Goal: Contribute content: Add original content to the website for others to see

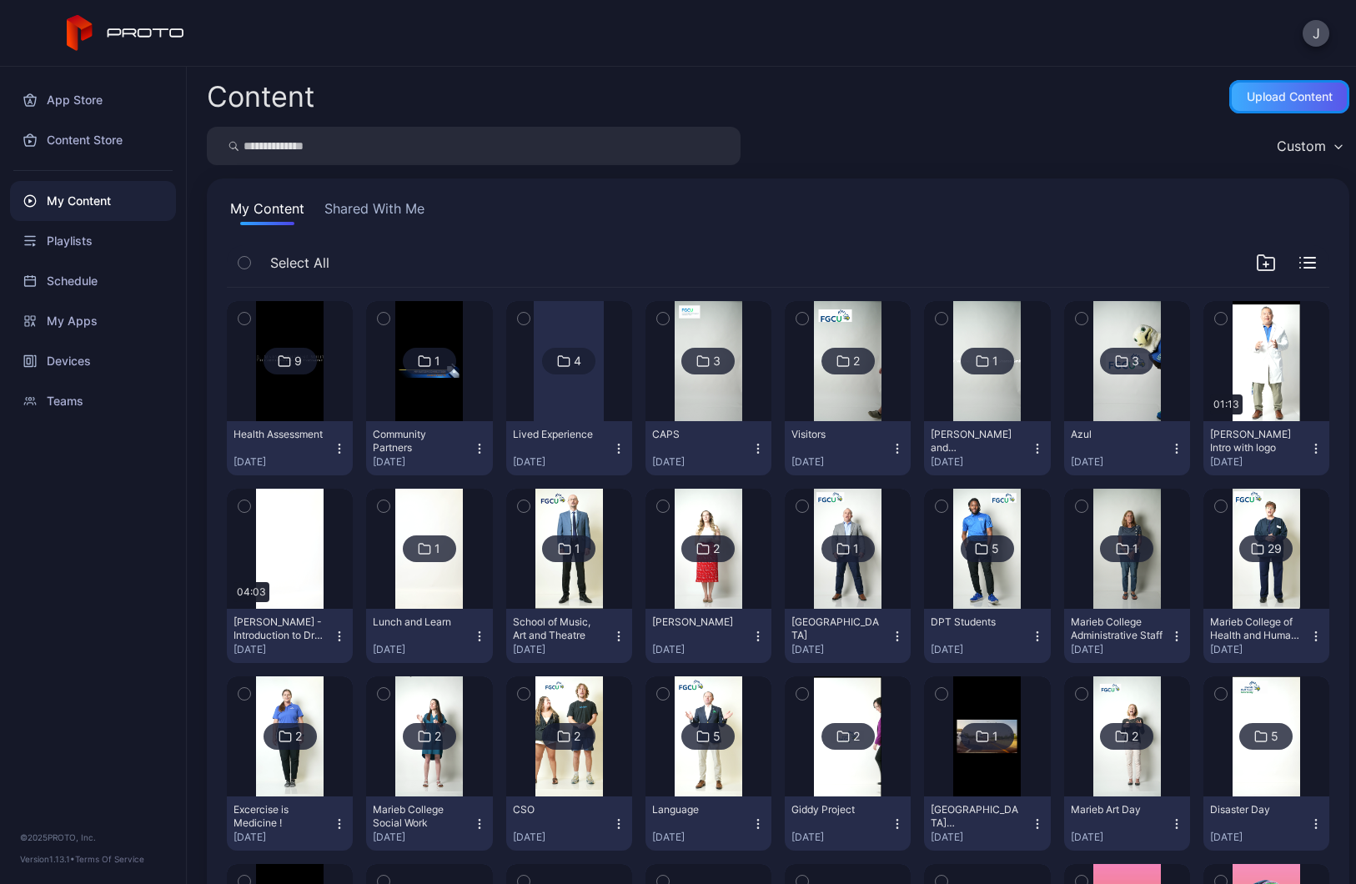
click at [1264, 93] on div "Upload Content" at bounding box center [1290, 96] width 86 height 13
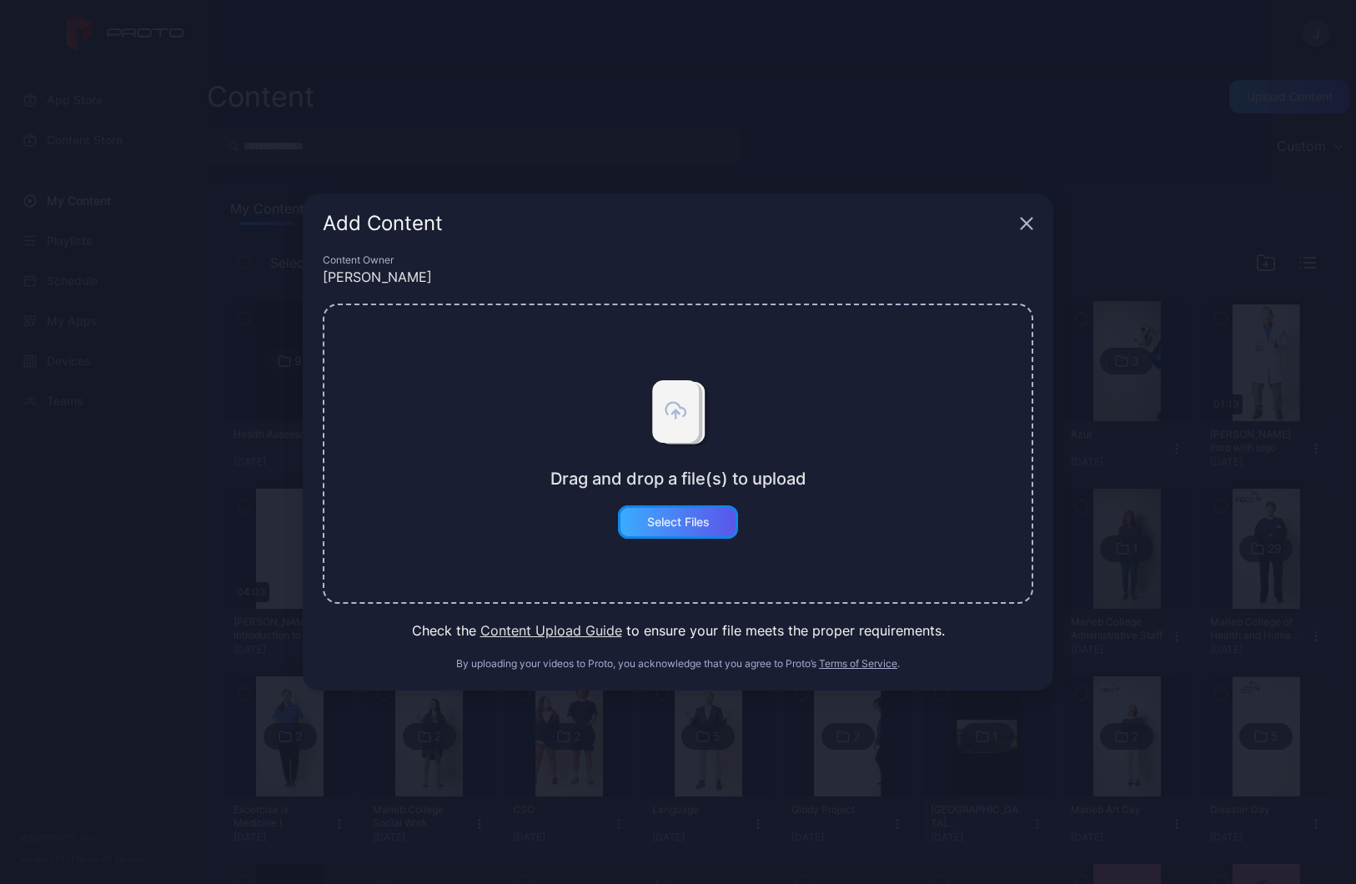
click at [676, 527] on div "Select Files" at bounding box center [678, 522] width 63 height 13
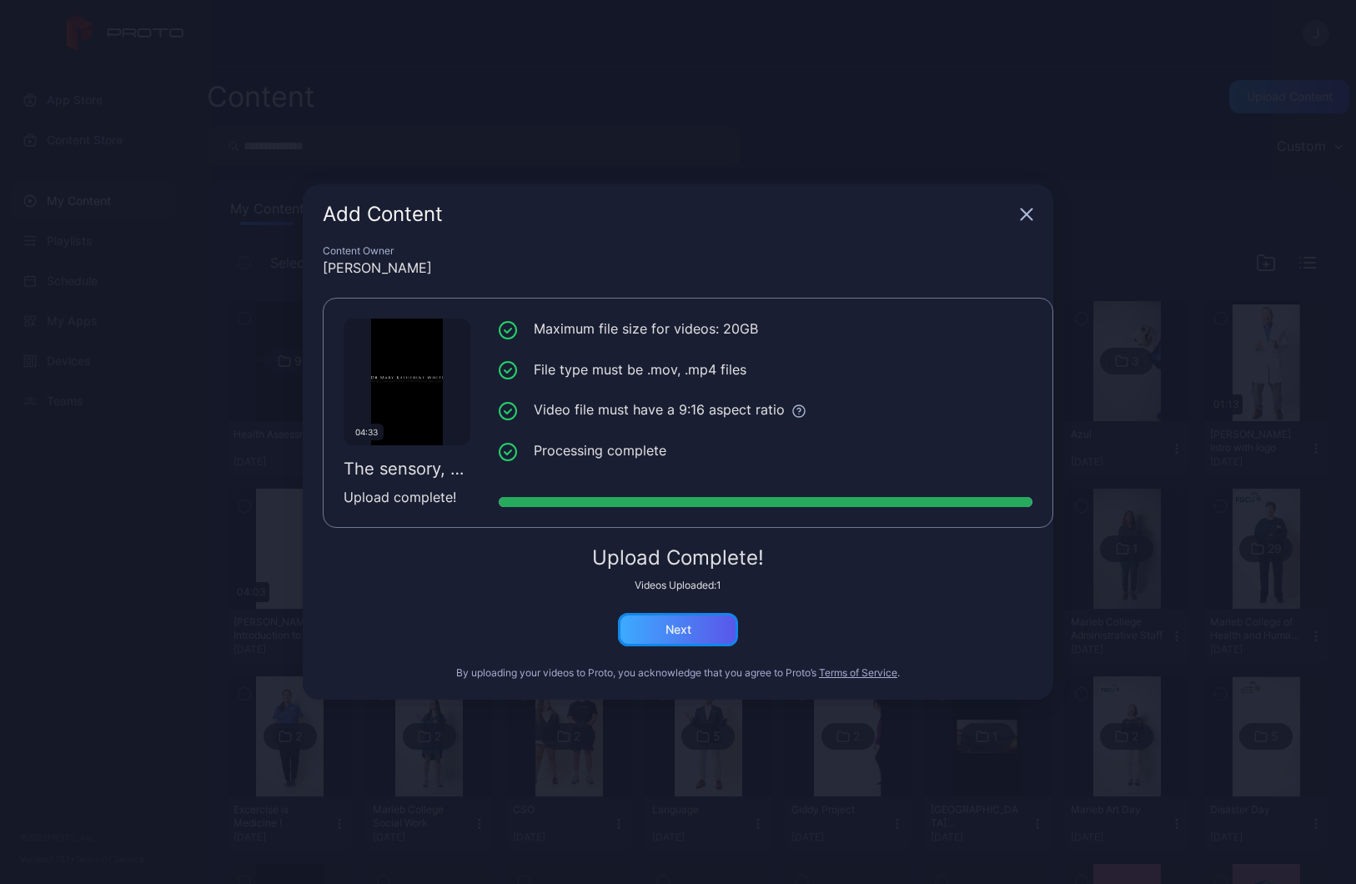
click at [646, 638] on div "Next" at bounding box center [678, 629] width 120 height 33
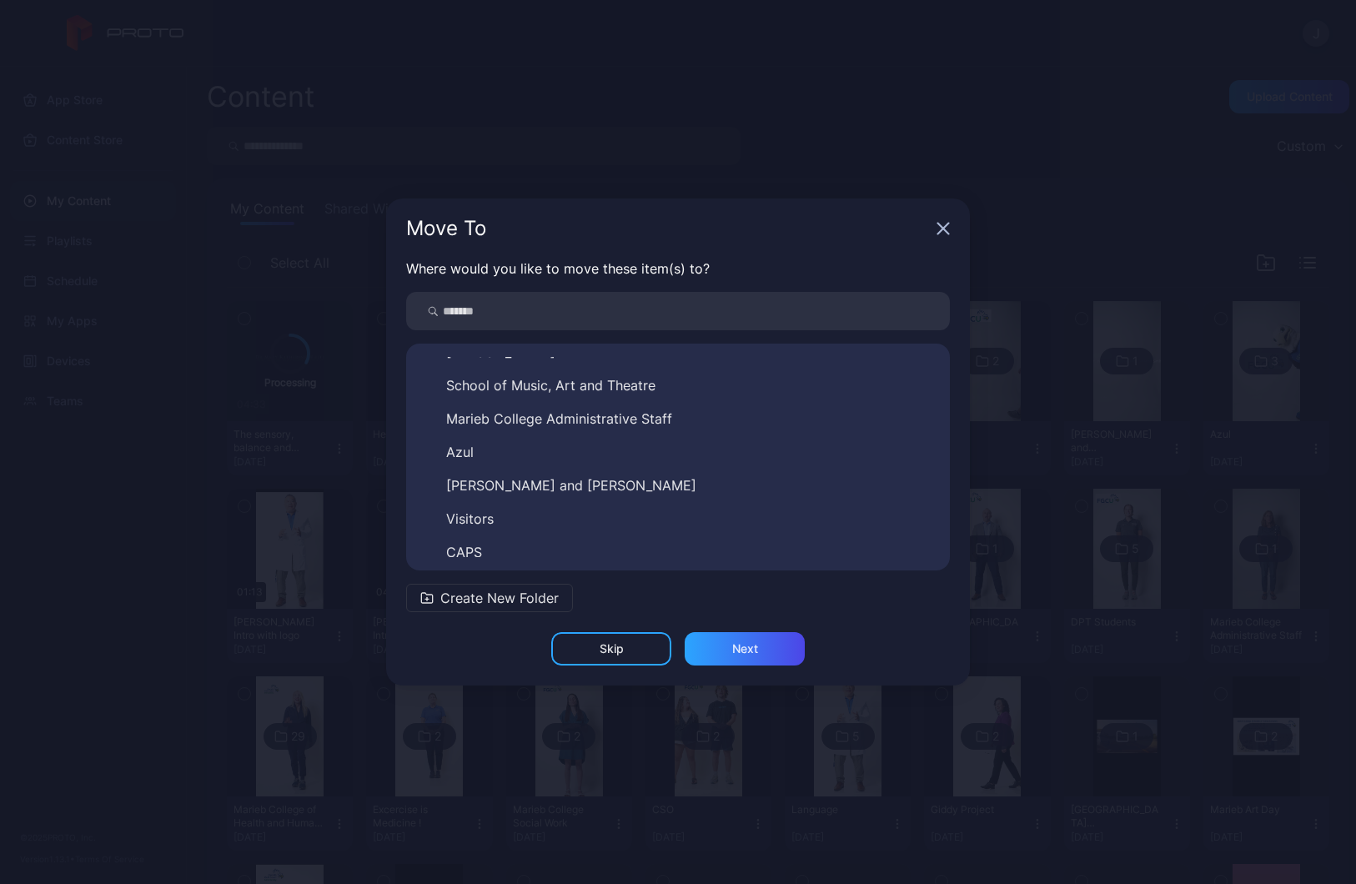
scroll to position [627, 0]
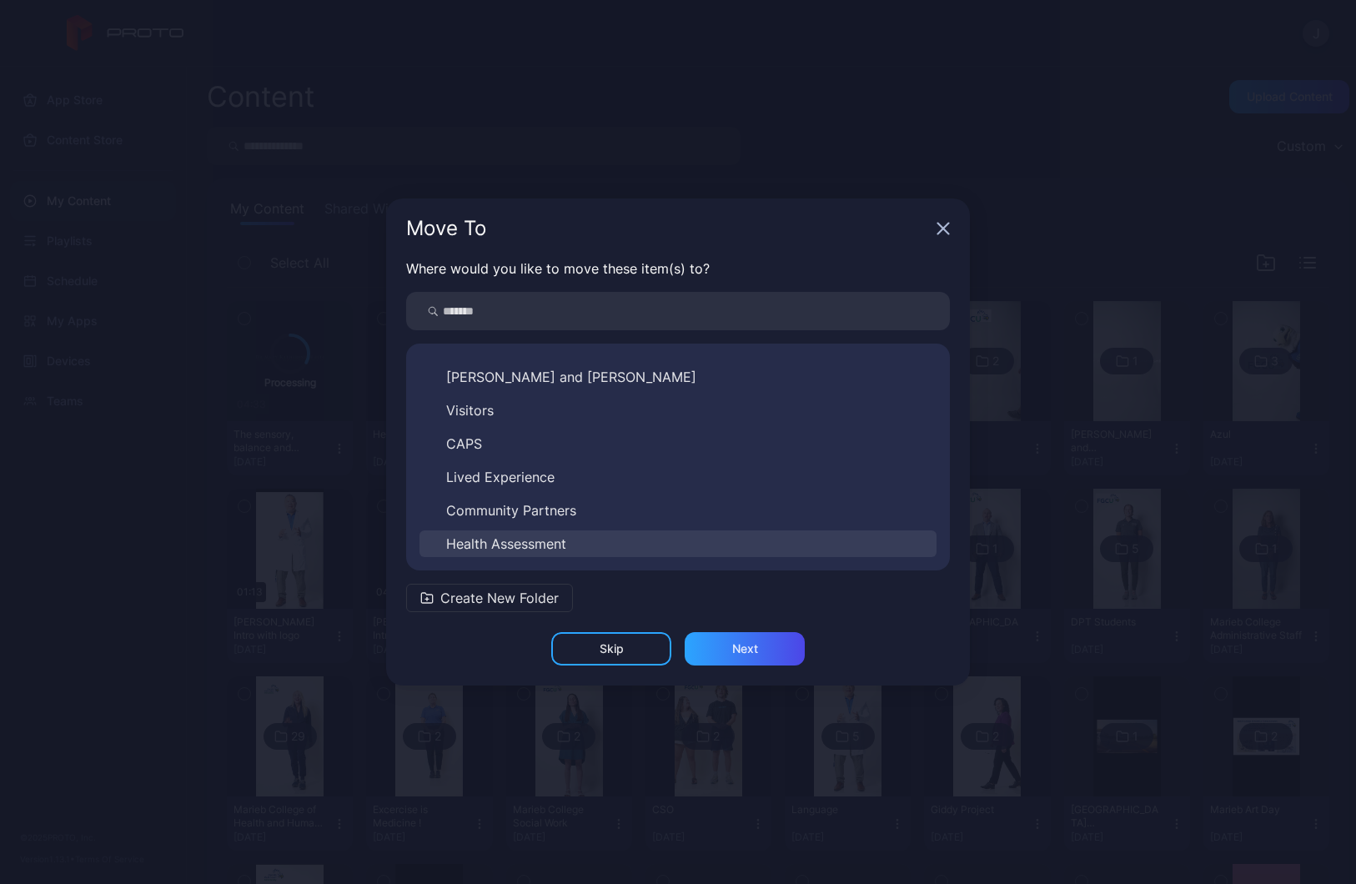
click at [590, 552] on button "Health Assessment" at bounding box center [678, 544] width 517 height 27
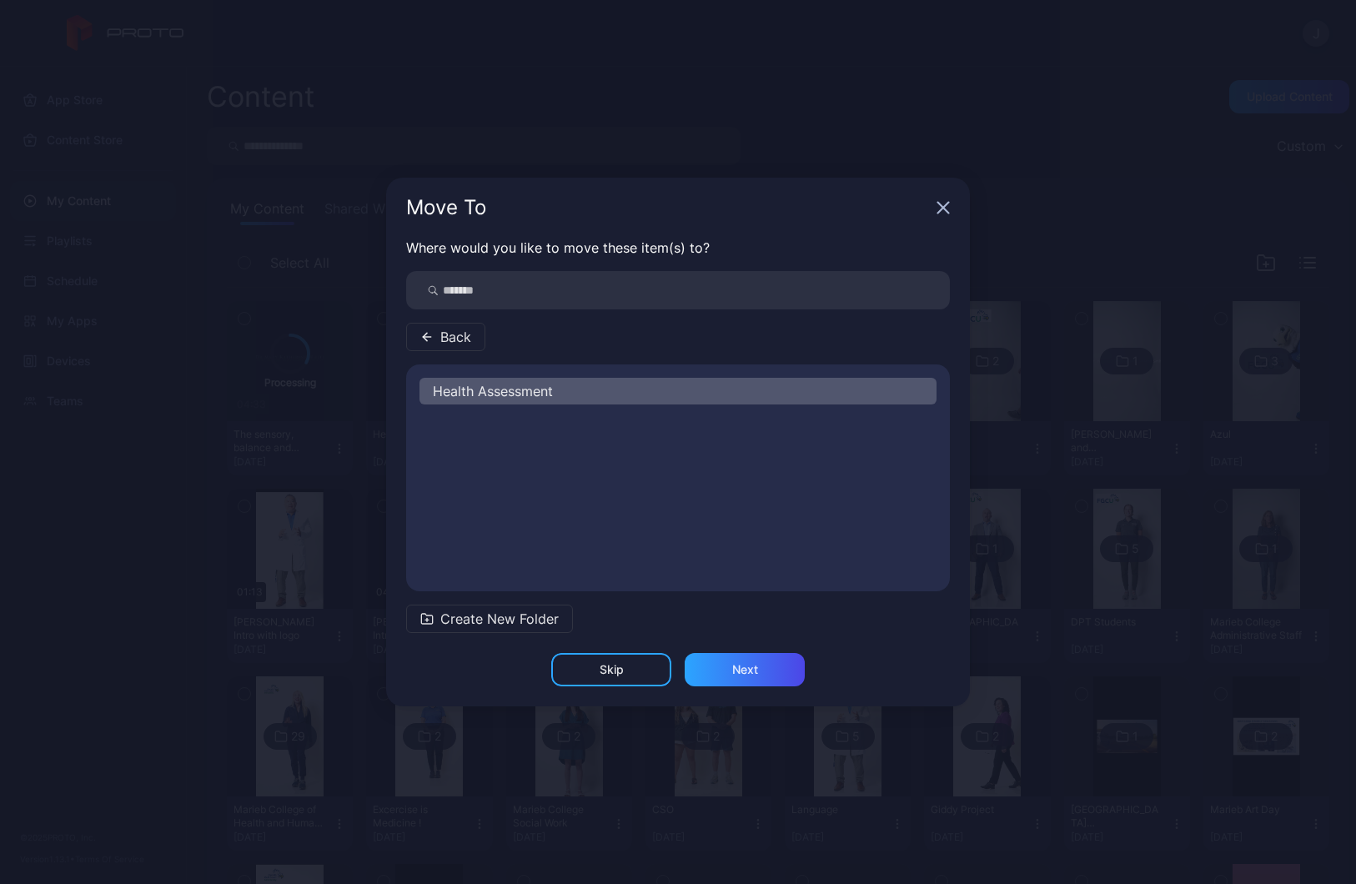
scroll to position [0, 0]
click at [727, 665] on div "Next" at bounding box center [745, 669] width 120 height 33
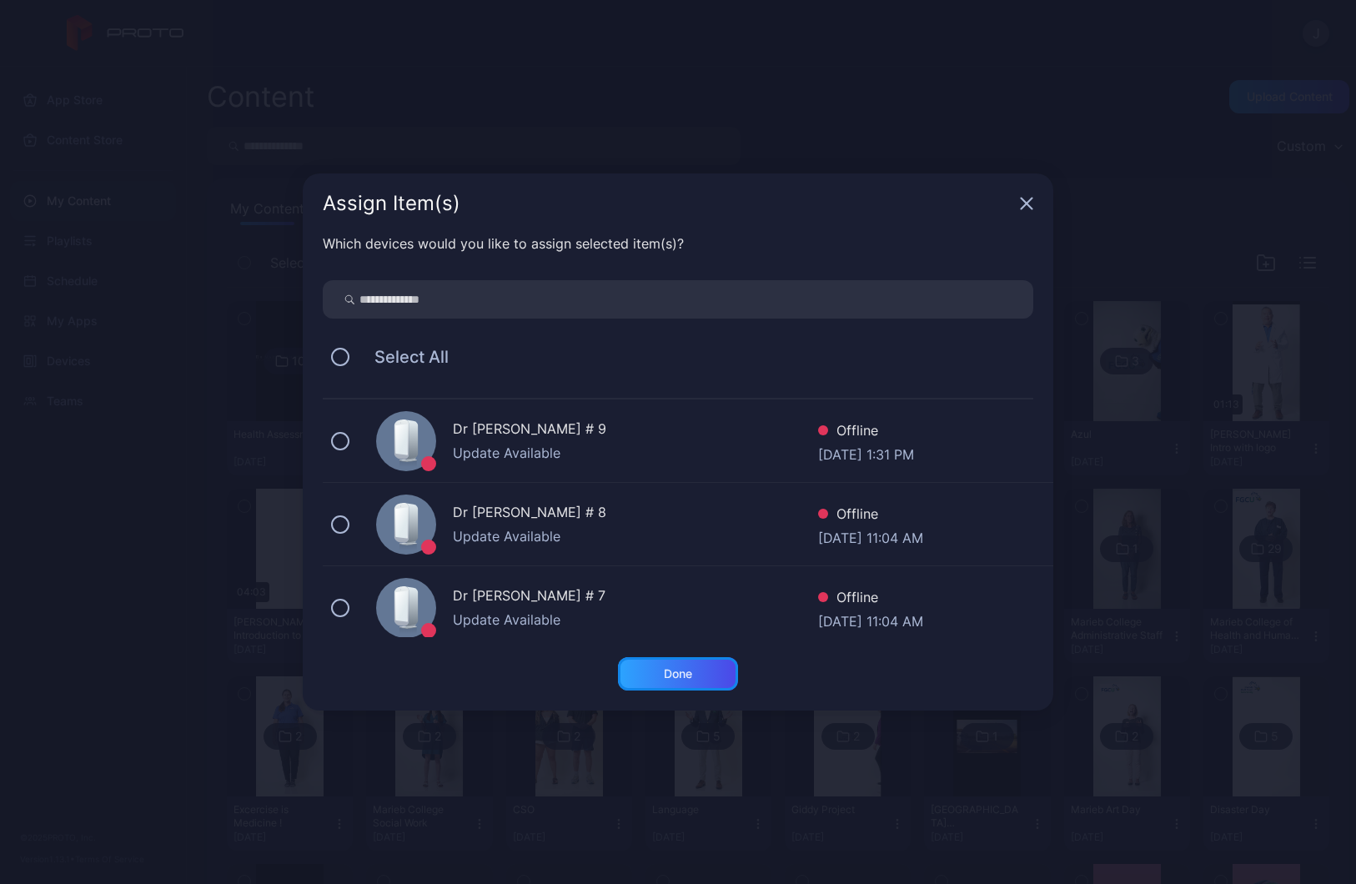
click at [686, 666] on div "Done" at bounding box center [678, 673] width 120 height 33
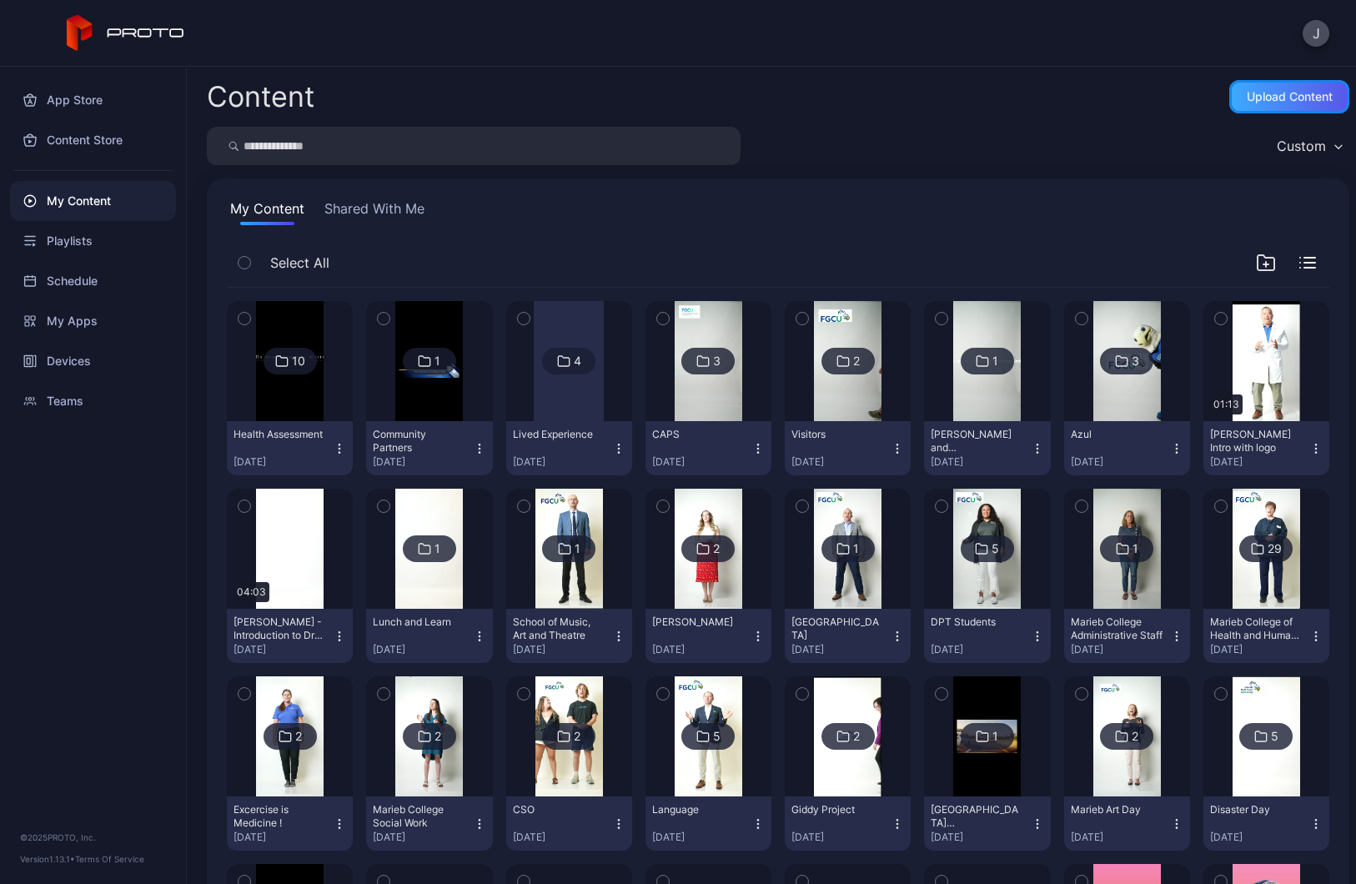
click at [1247, 91] on div "Upload Content" at bounding box center [1290, 96] width 86 height 13
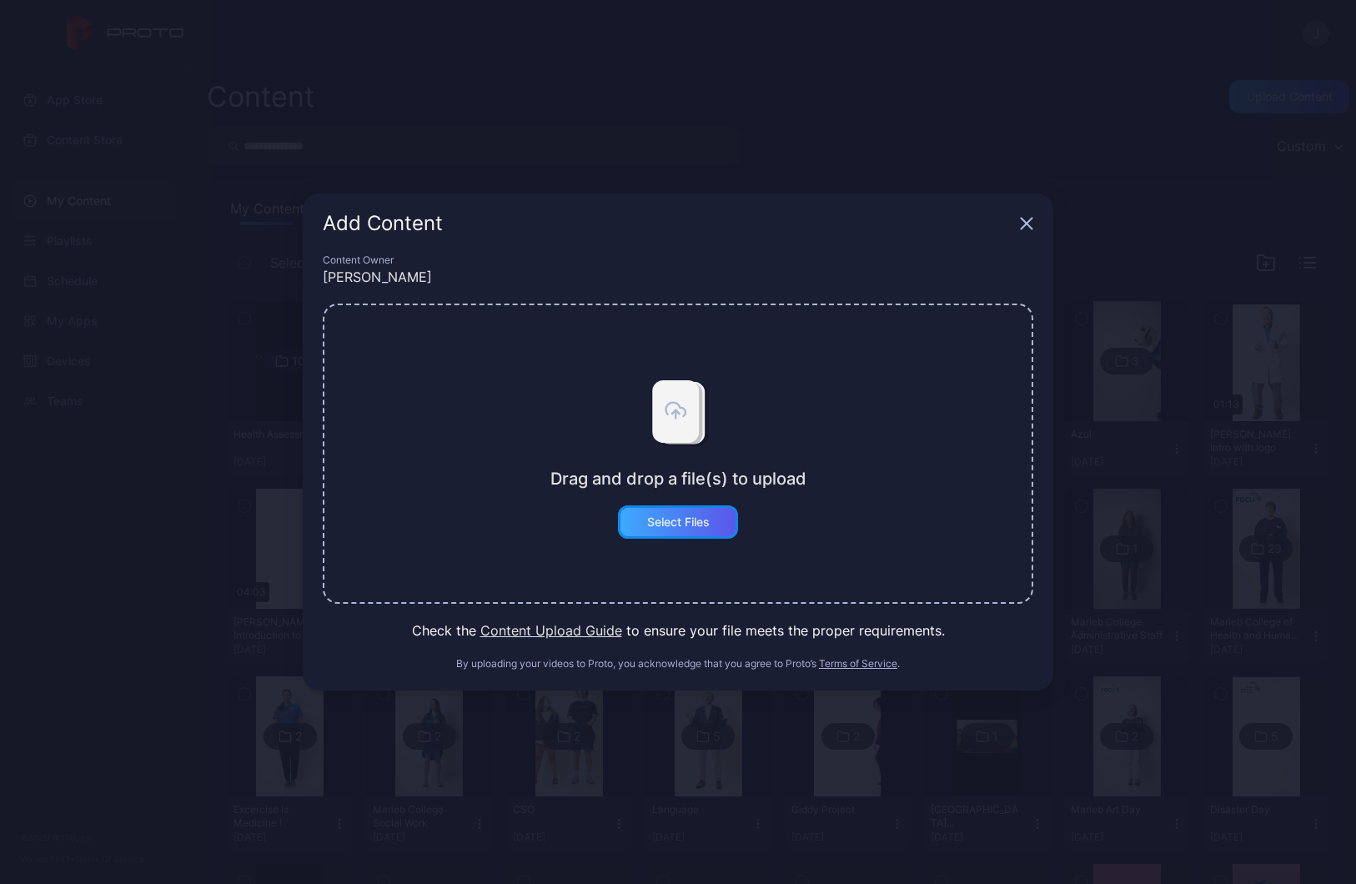
click at [671, 520] on div "Select Files" at bounding box center [678, 522] width 63 height 13
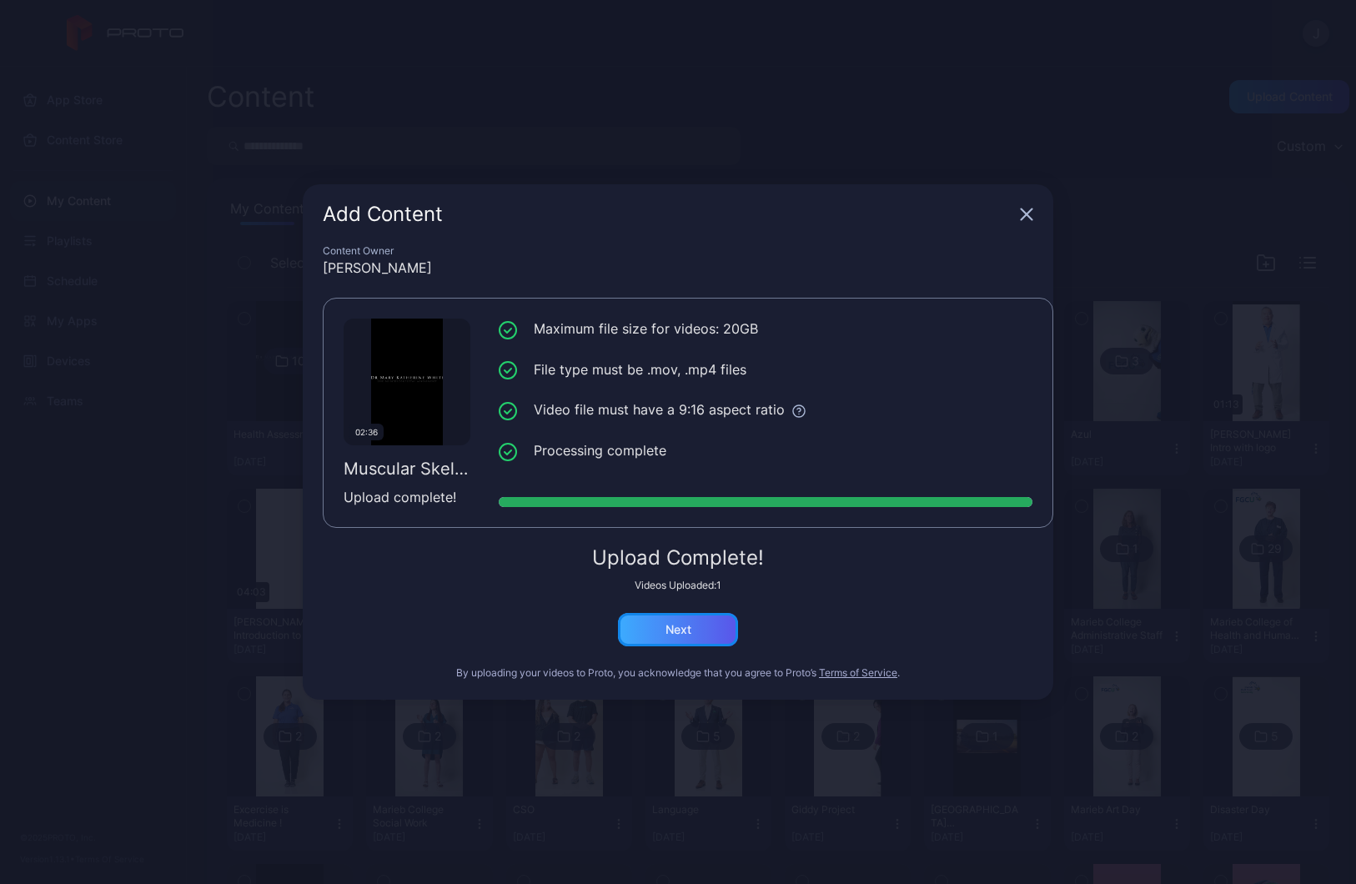
click at [699, 620] on div "Next" at bounding box center [678, 629] width 120 height 33
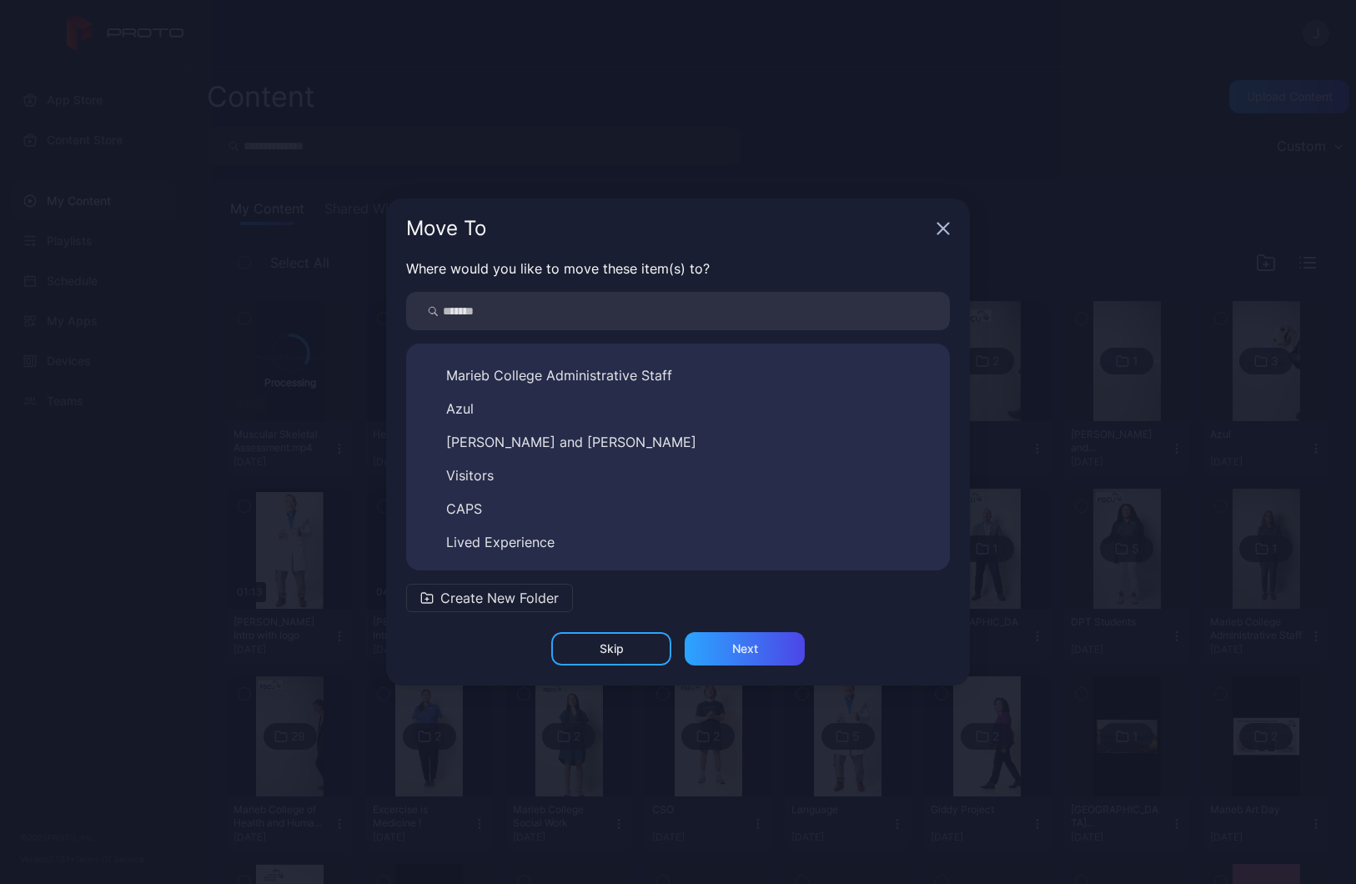
scroll to position [627, 0]
click at [585, 541] on button "Health Assessment" at bounding box center [678, 544] width 517 height 27
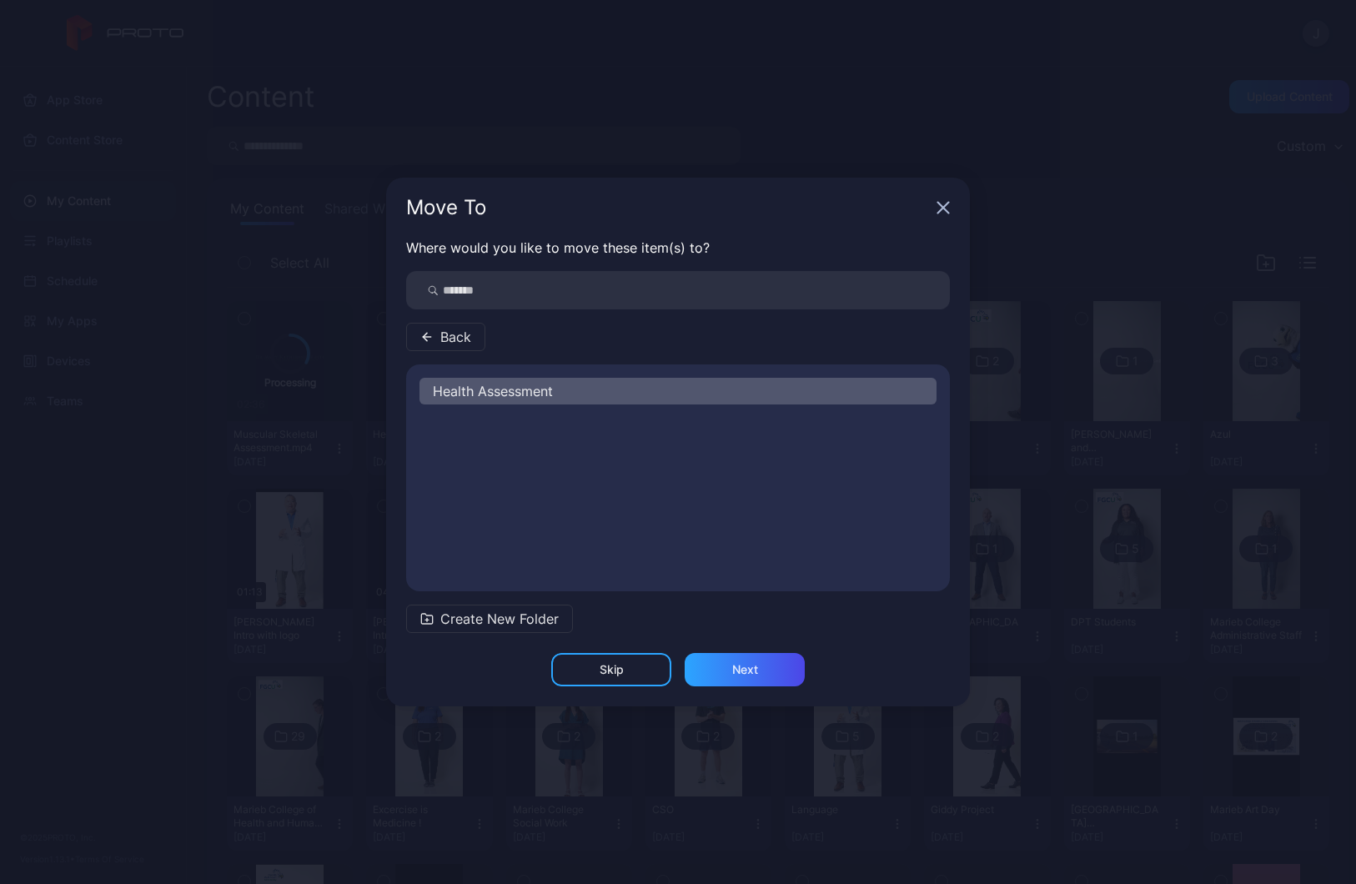
scroll to position [0, 0]
click at [740, 668] on div "Next" at bounding box center [745, 669] width 26 height 13
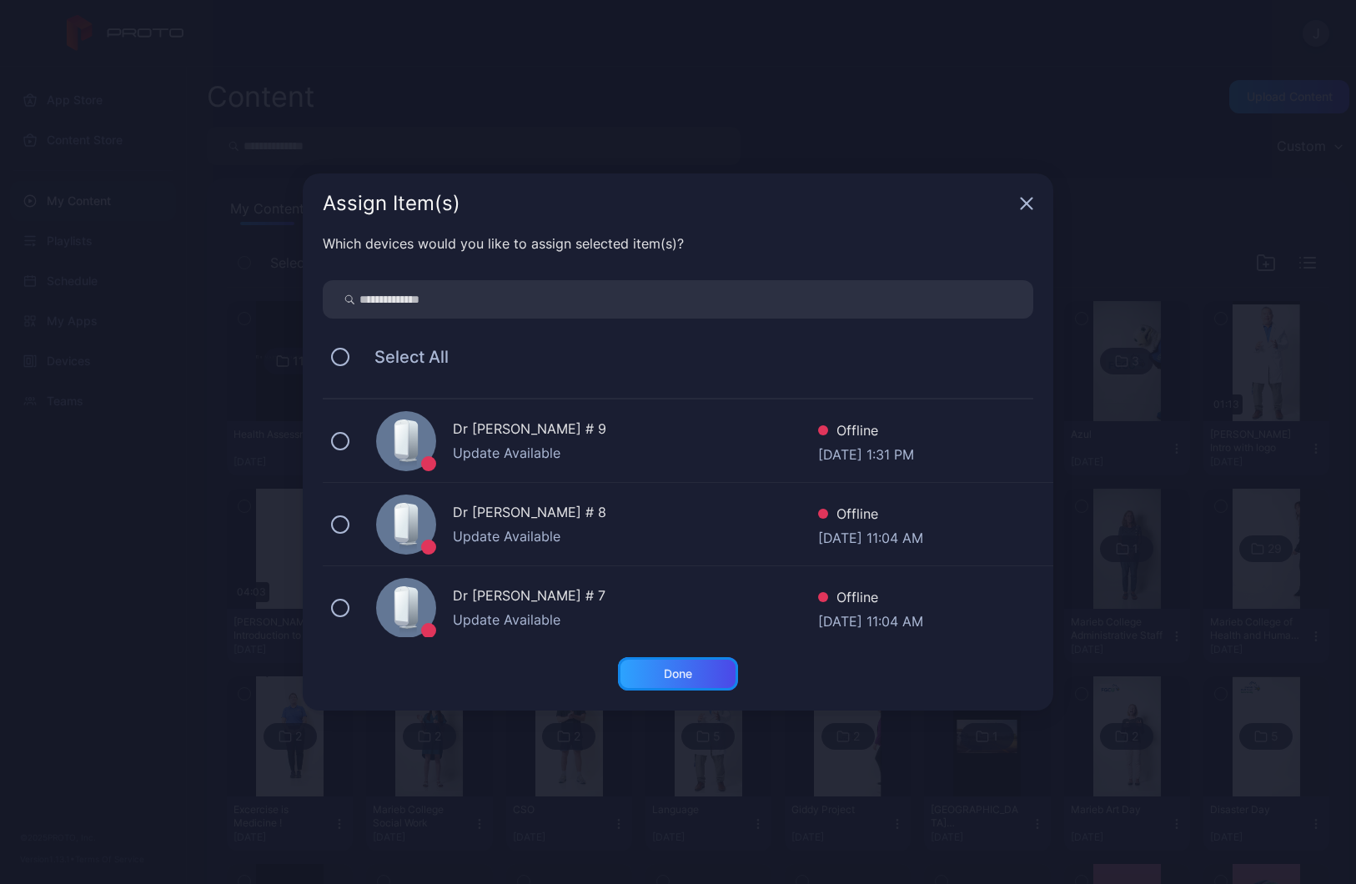
click at [688, 674] on div "Done" at bounding box center [678, 673] width 28 height 13
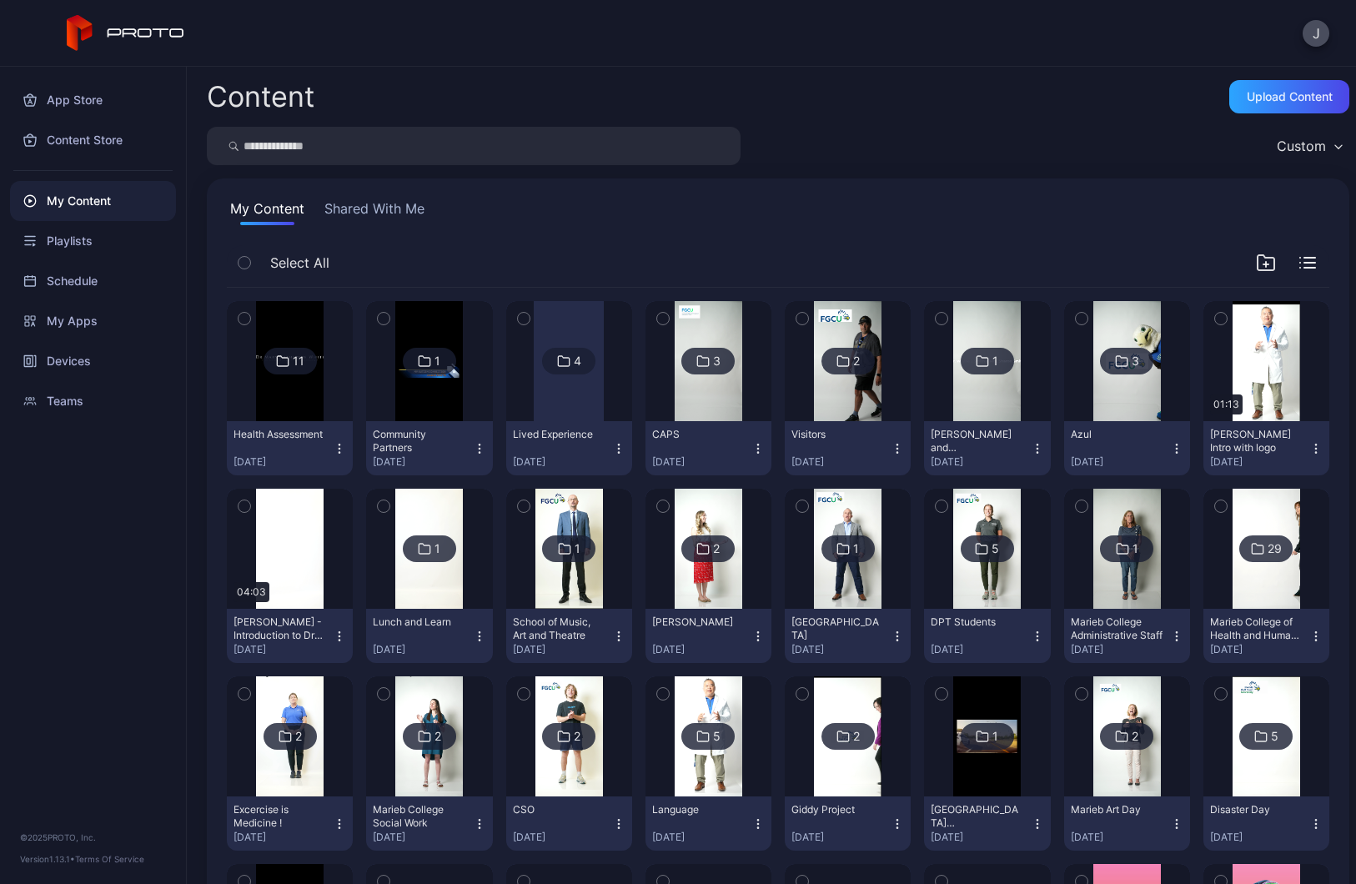
click at [64, 210] on div "My Content" at bounding box center [93, 201] width 166 height 40
click at [1252, 103] on div "Upload Content" at bounding box center [1290, 96] width 86 height 13
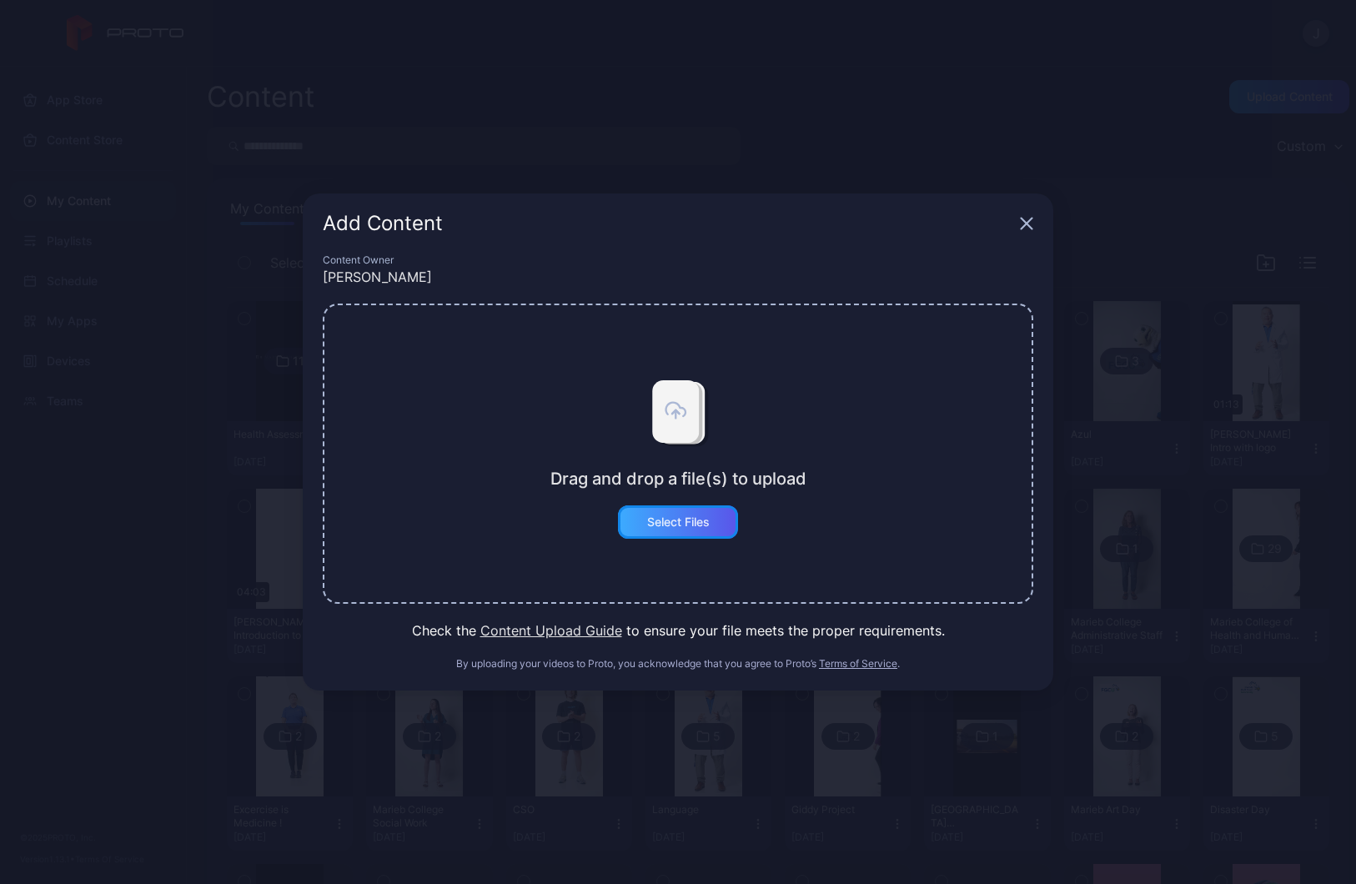
click at [695, 524] on div "Select Files" at bounding box center [678, 522] width 63 height 13
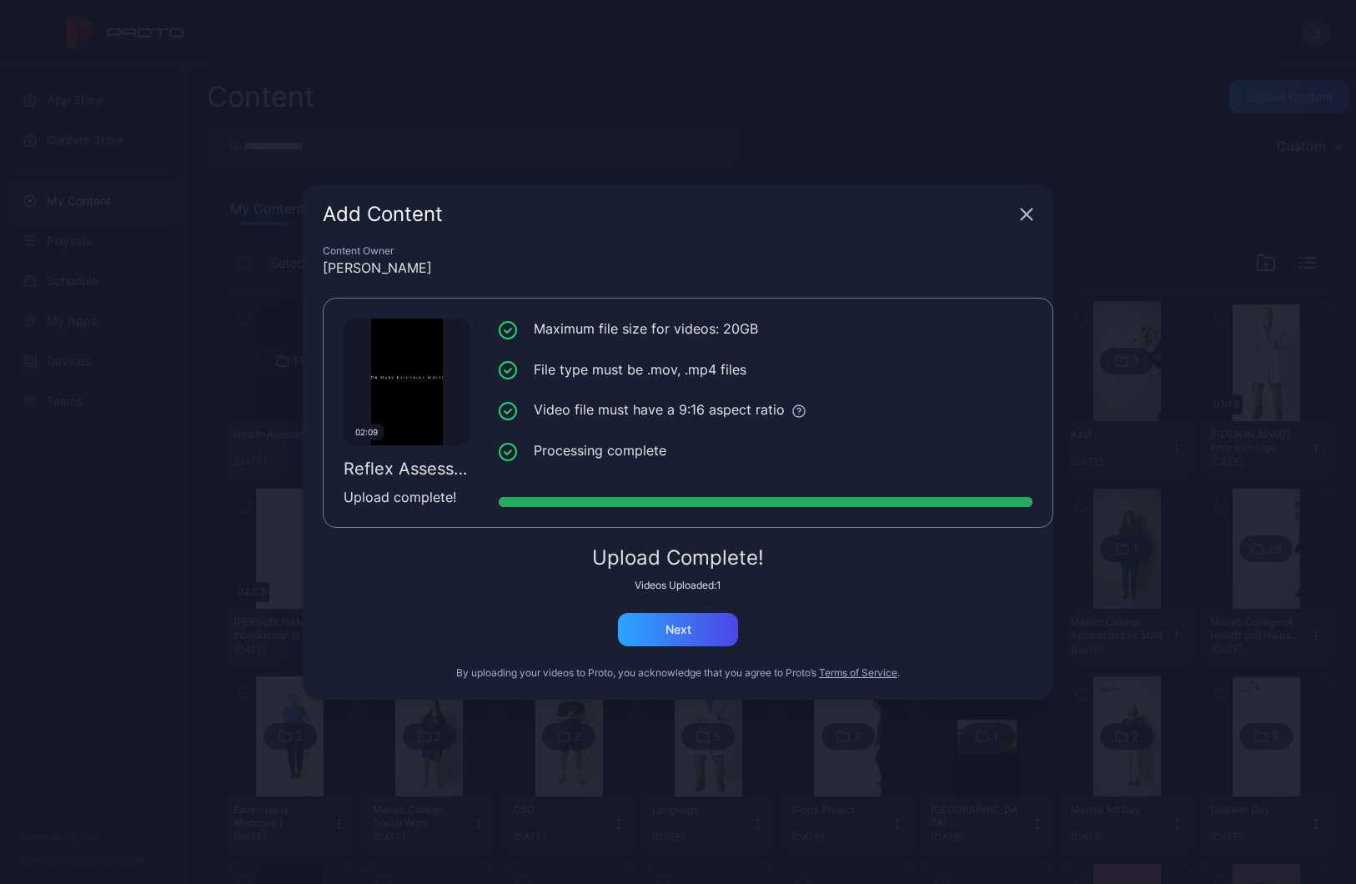
click at [410, 645] on div "Upload Complete! Videos Uploaded: 1 Next" at bounding box center [678, 597] width 711 height 98
click at [707, 633] on div "Next" at bounding box center [678, 629] width 120 height 33
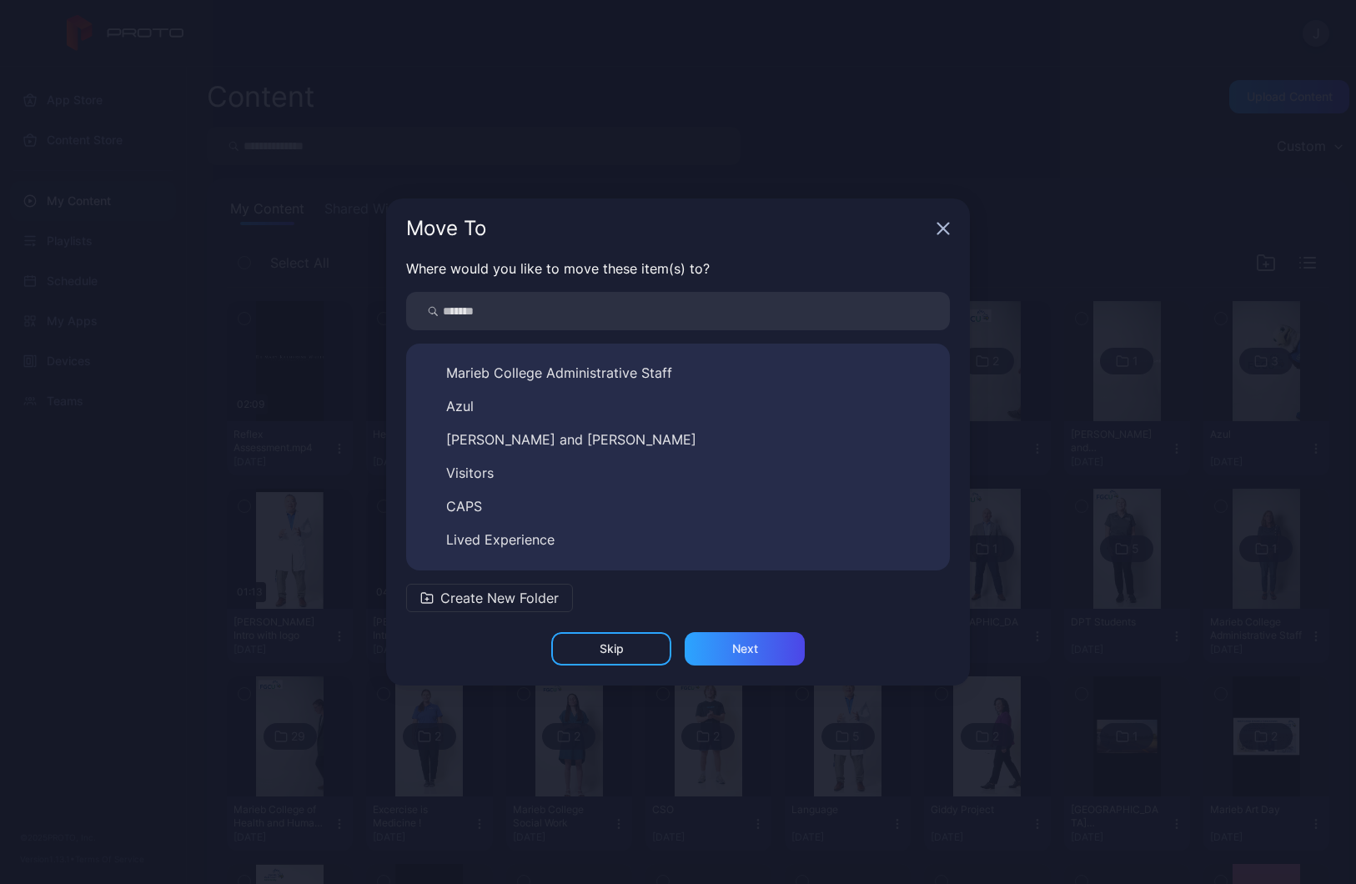
scroll to position [627, 0]
drag, startPoint x: 613, startPoint y: 549, endPoint x: 658, endPoint y: 561, distance: 46.8
click at [614, 548] on button "Health Assessment" at bounding box center [678, 544] width 517 height 27
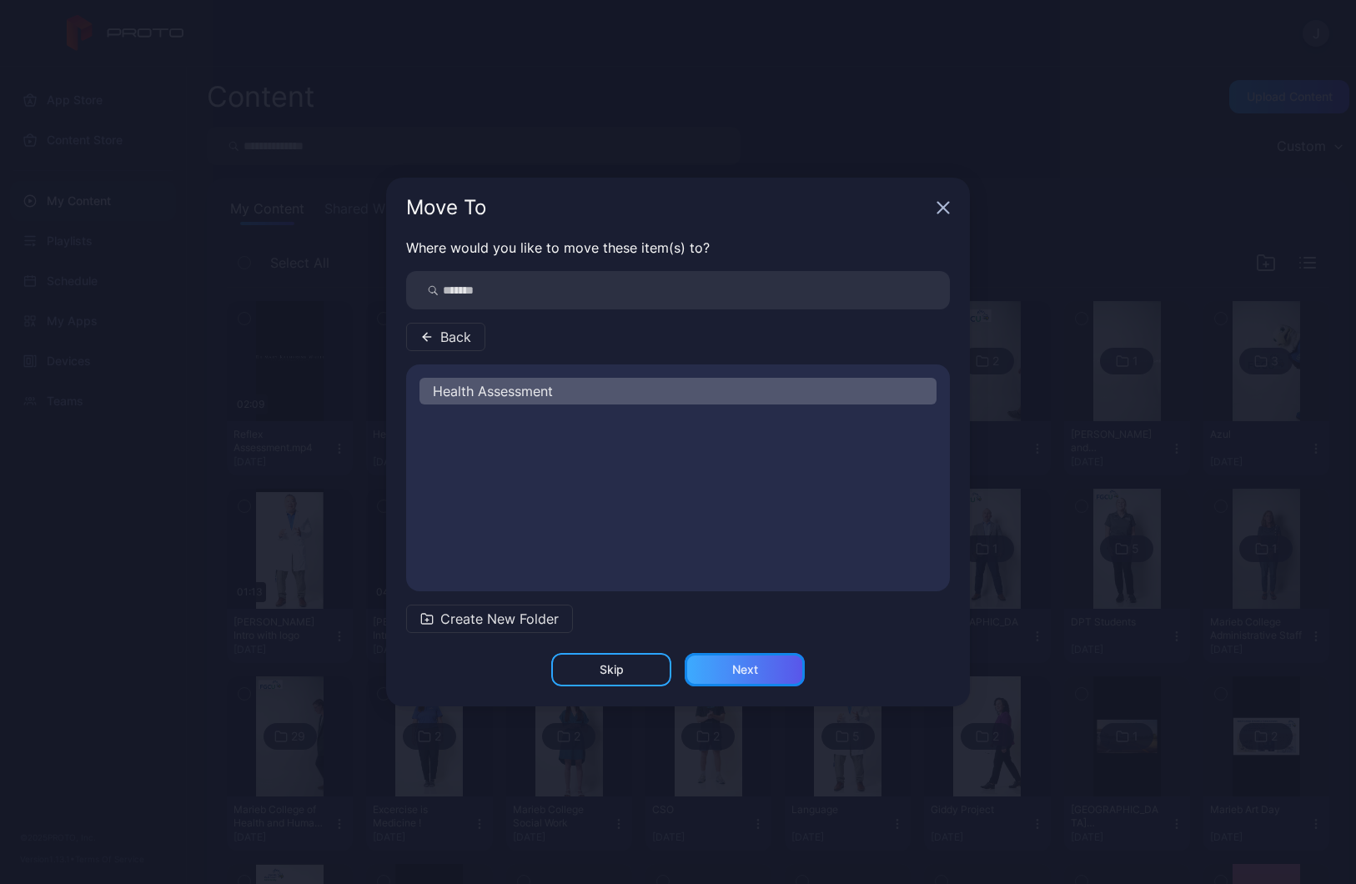
click at [732, 676] on div "Next" at bounding box center [745, 669] width 26 height 13
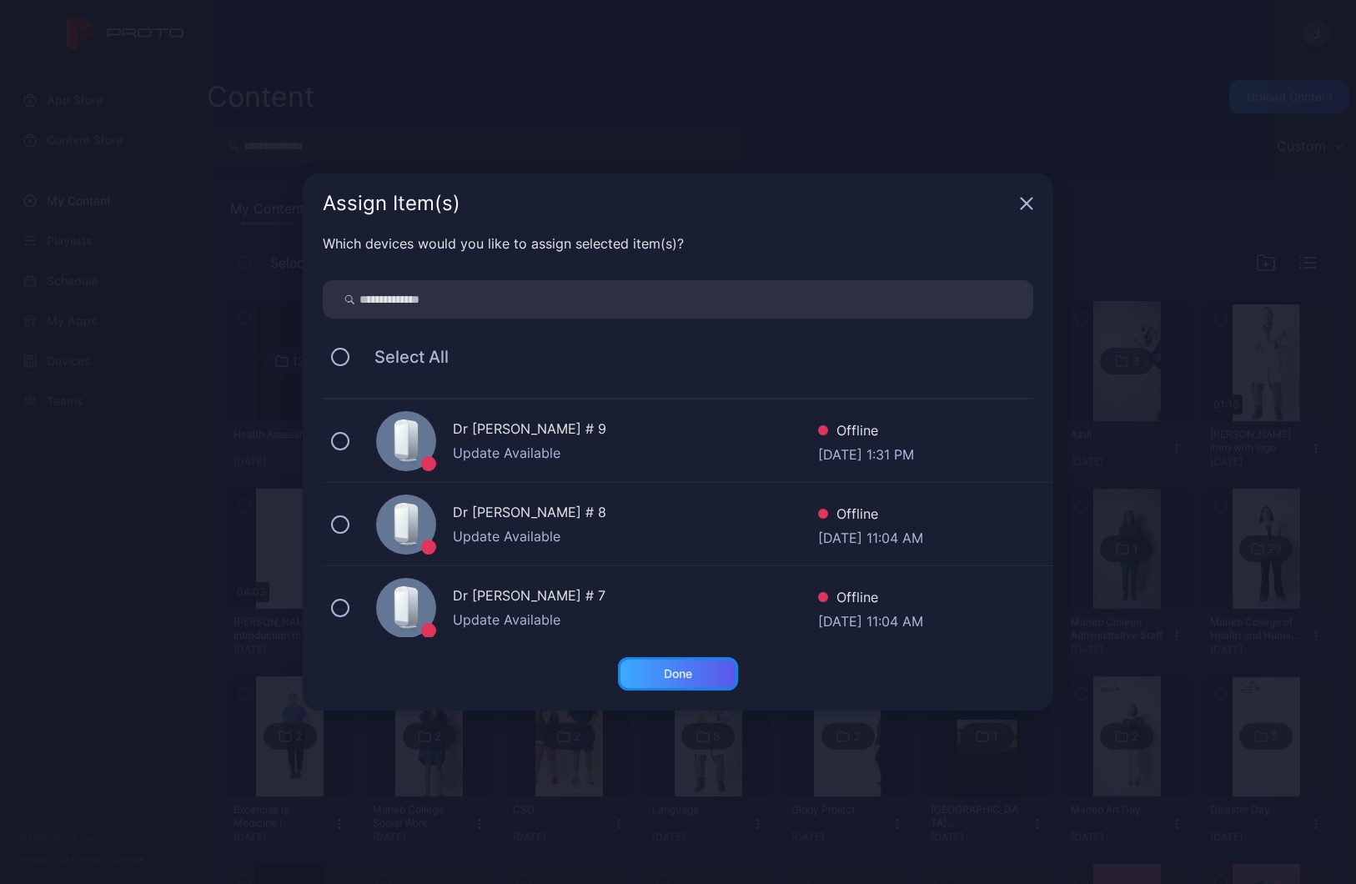
click at [682, 675] on div "Done" at bounding box center [678, 673] width 28 height 13
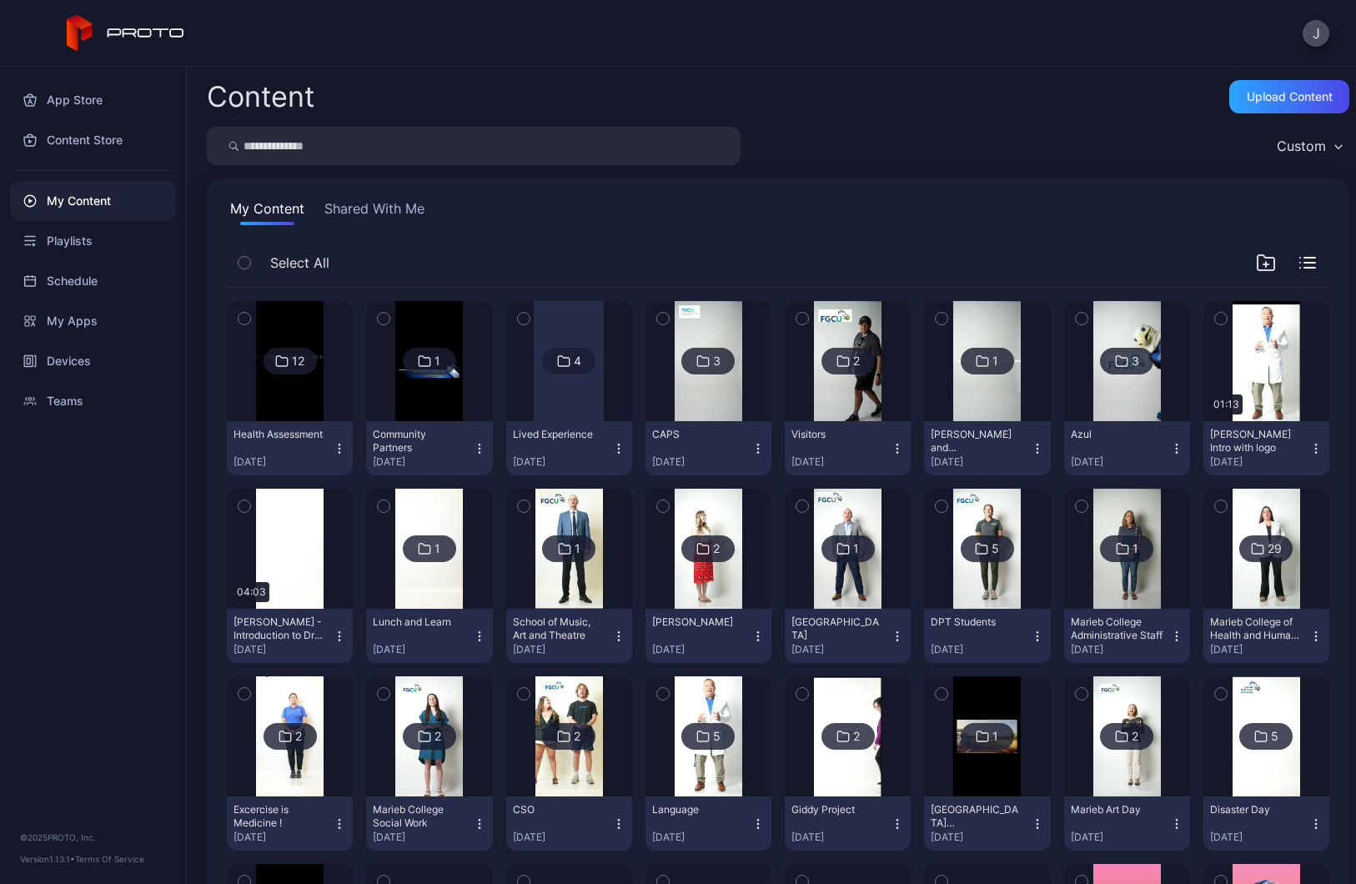
click at [334, 454] on icon "button" at bounding box center [339, 448] width 13 height 13
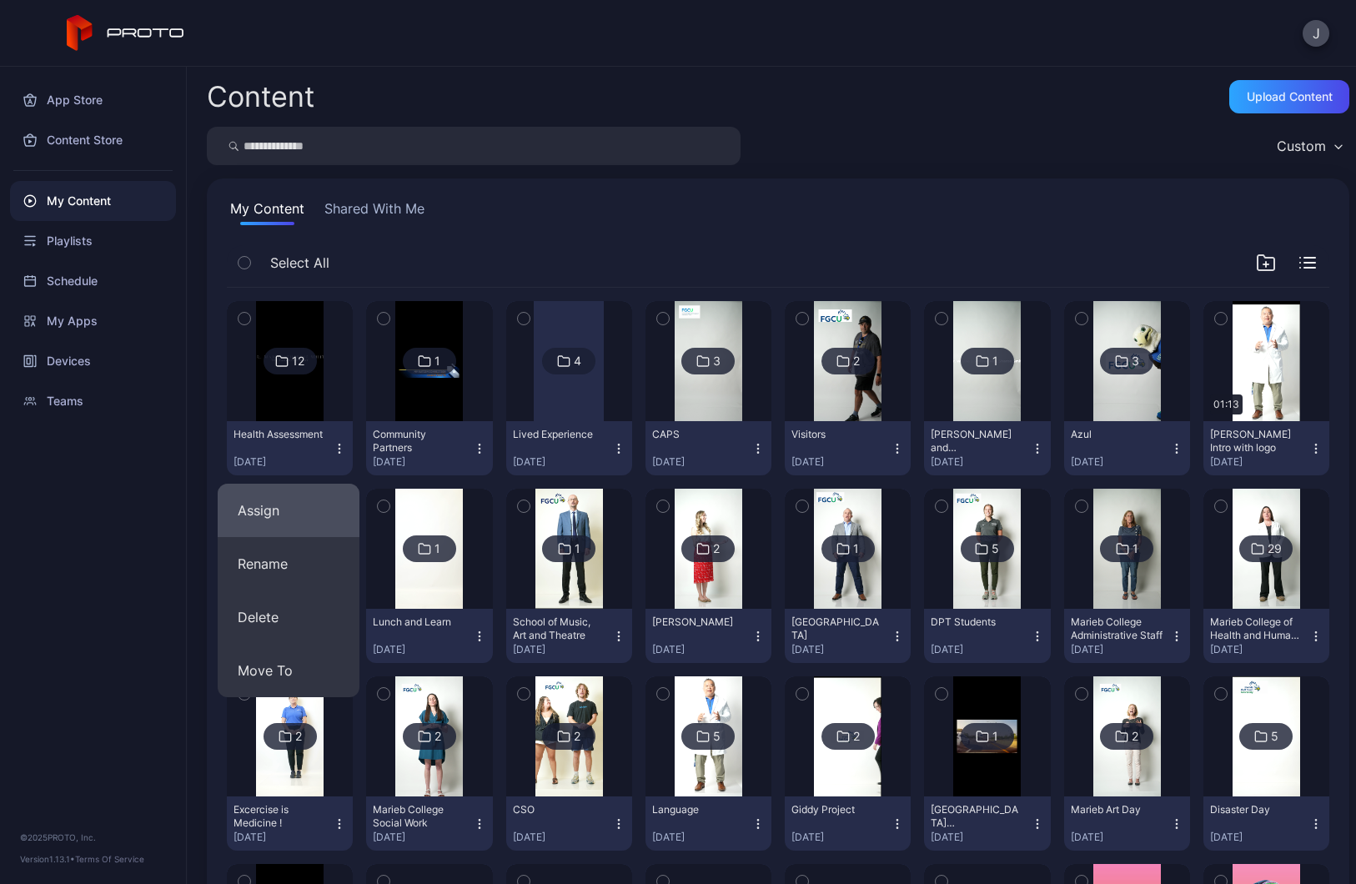
click at [299, 511] on button "Assign" at bounding box center [289, 510] width 142 height 53
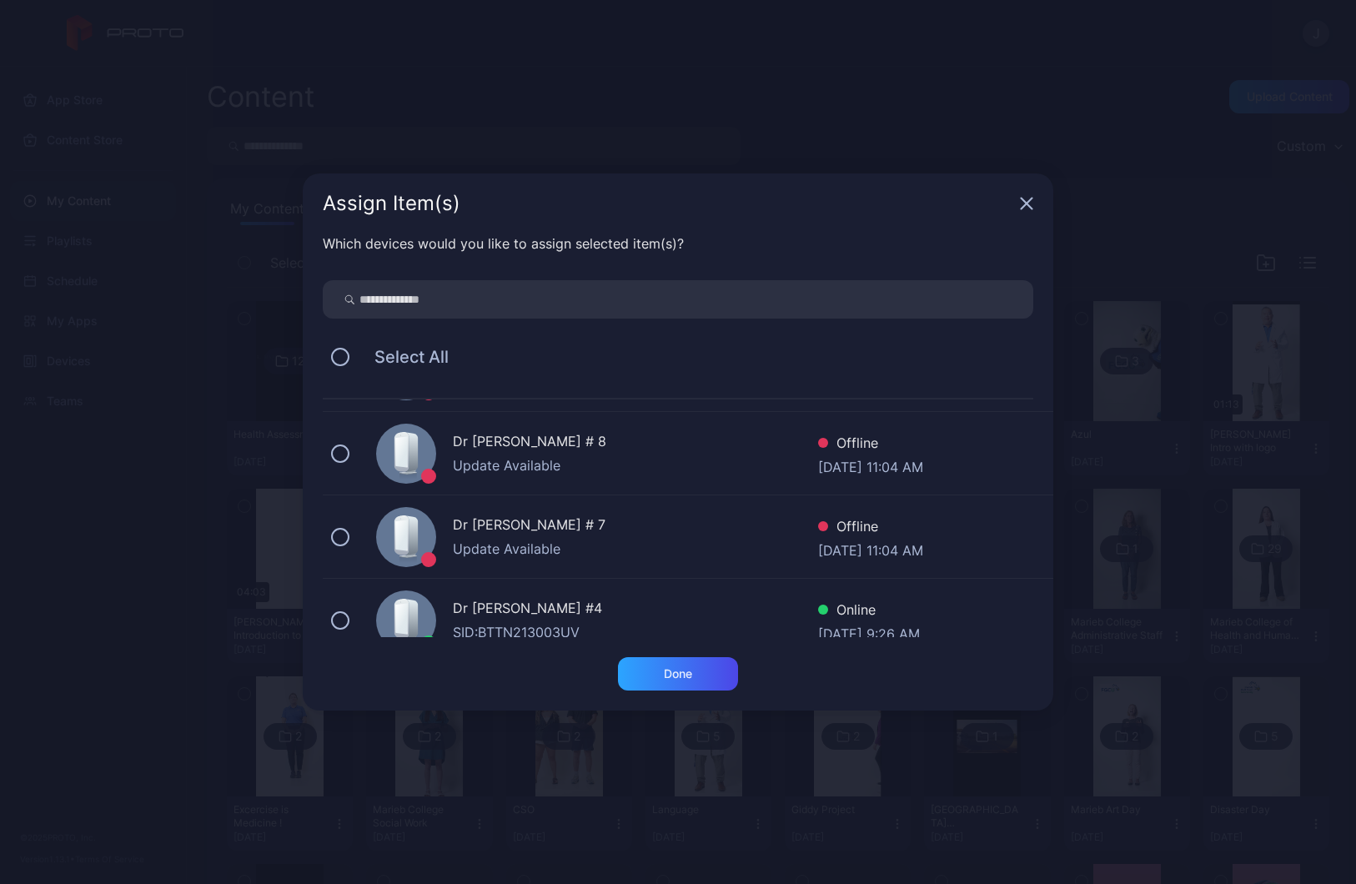
scroll to position [167, 0]
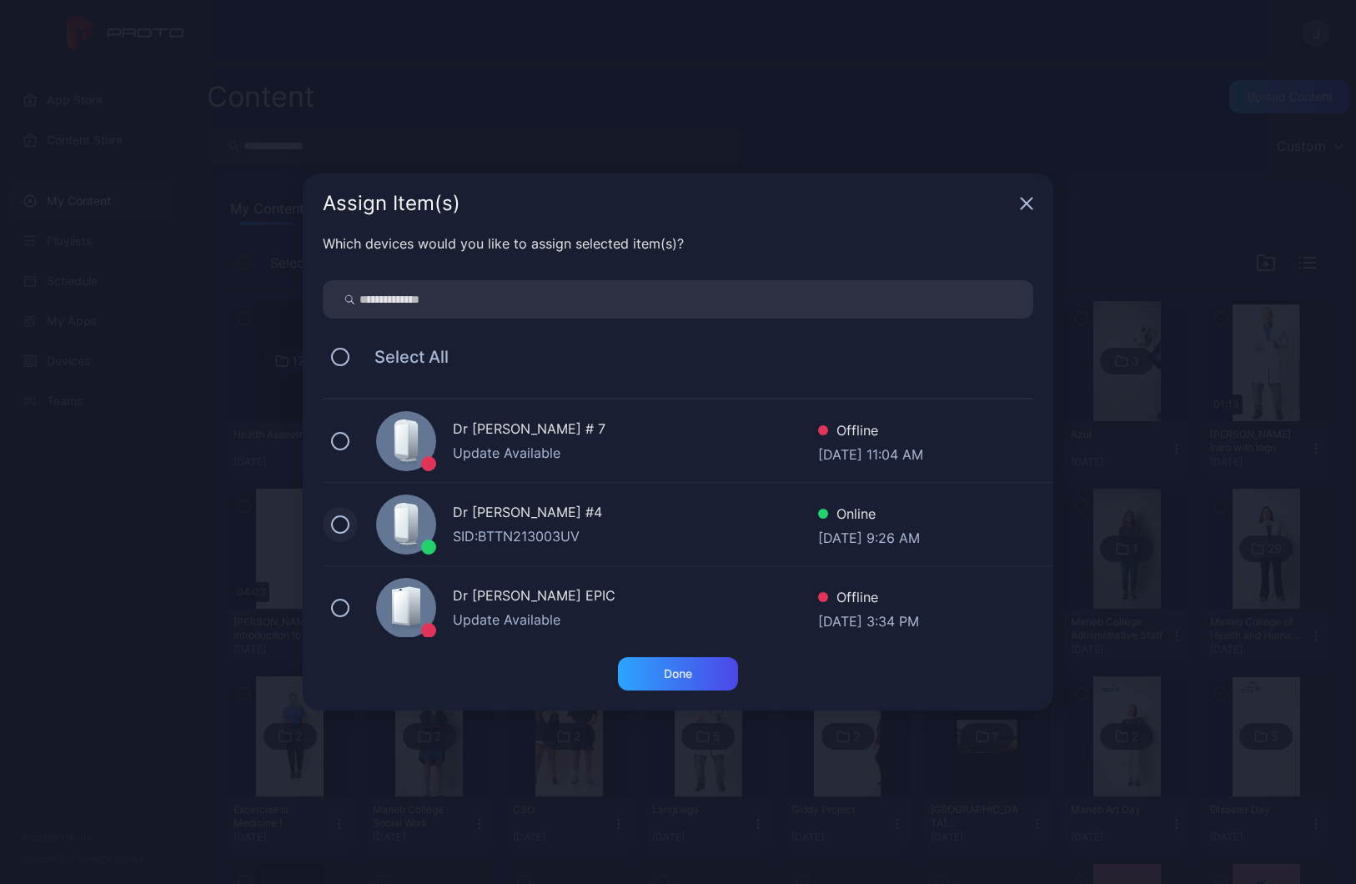
click at [338, 533] on button at bounding box center [340, 525] width 18 height 18
click at [655, 667] on div "Done" at bounding box center [678, 673] width 120 height 33
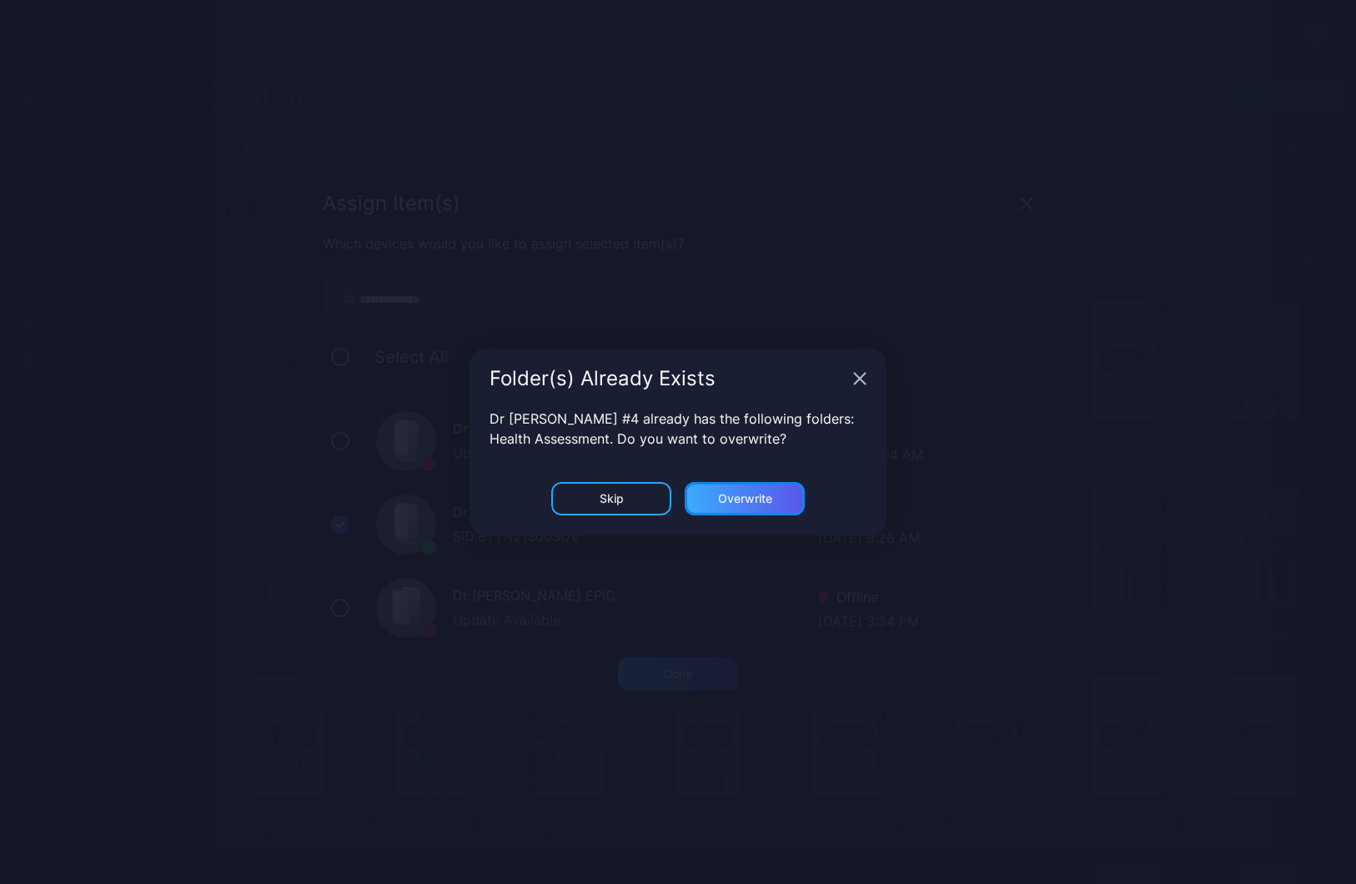
click at [721, 501] on div "Overwrite" at bounding box center [745, 498] width 54 height 13
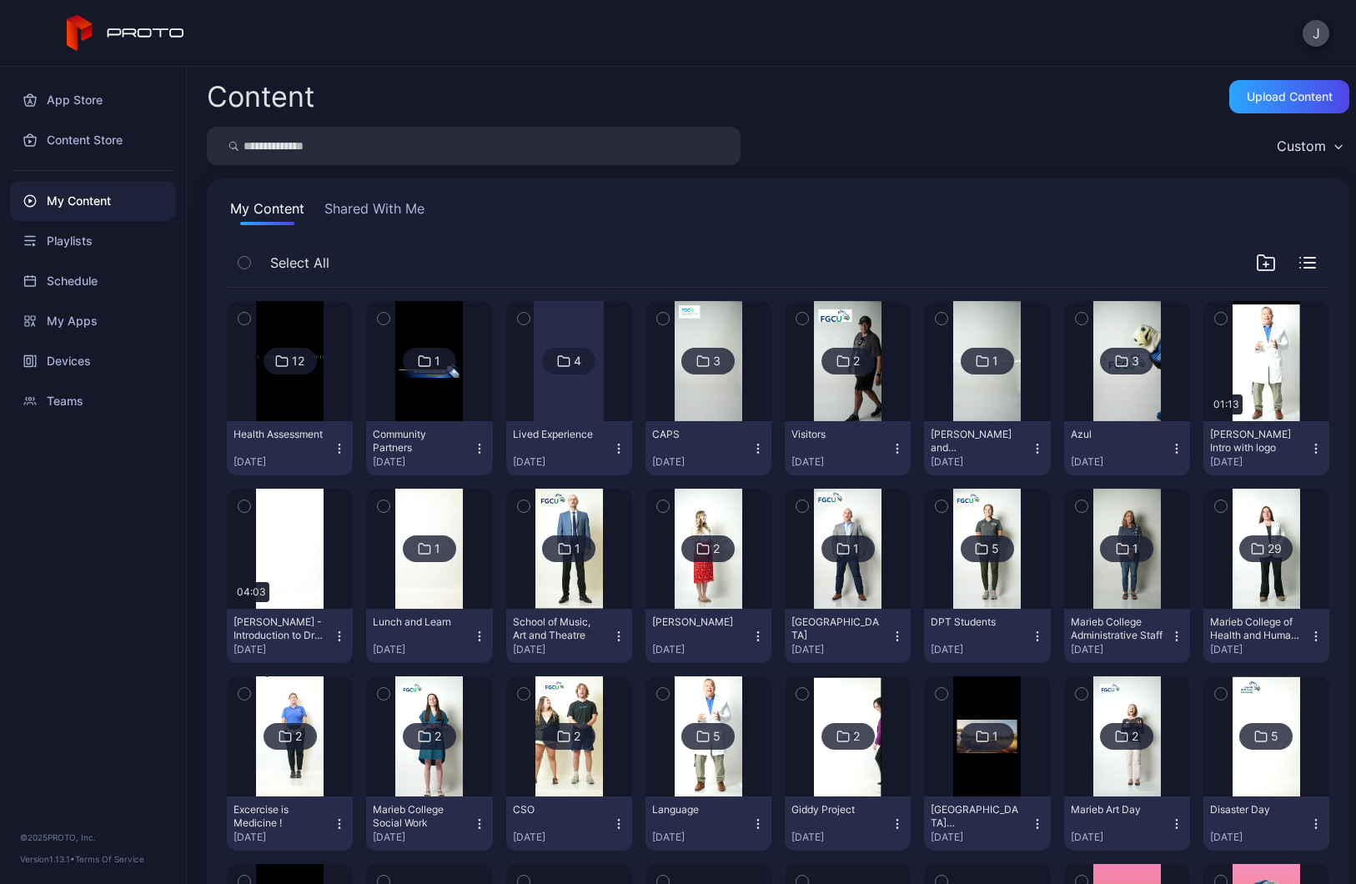
click at [104, 199] on div "My Content" at bounding box center [93, 201] width 166 height 40
click at [305, 410] on img at bounding box center [290, 361] width 68 height 120
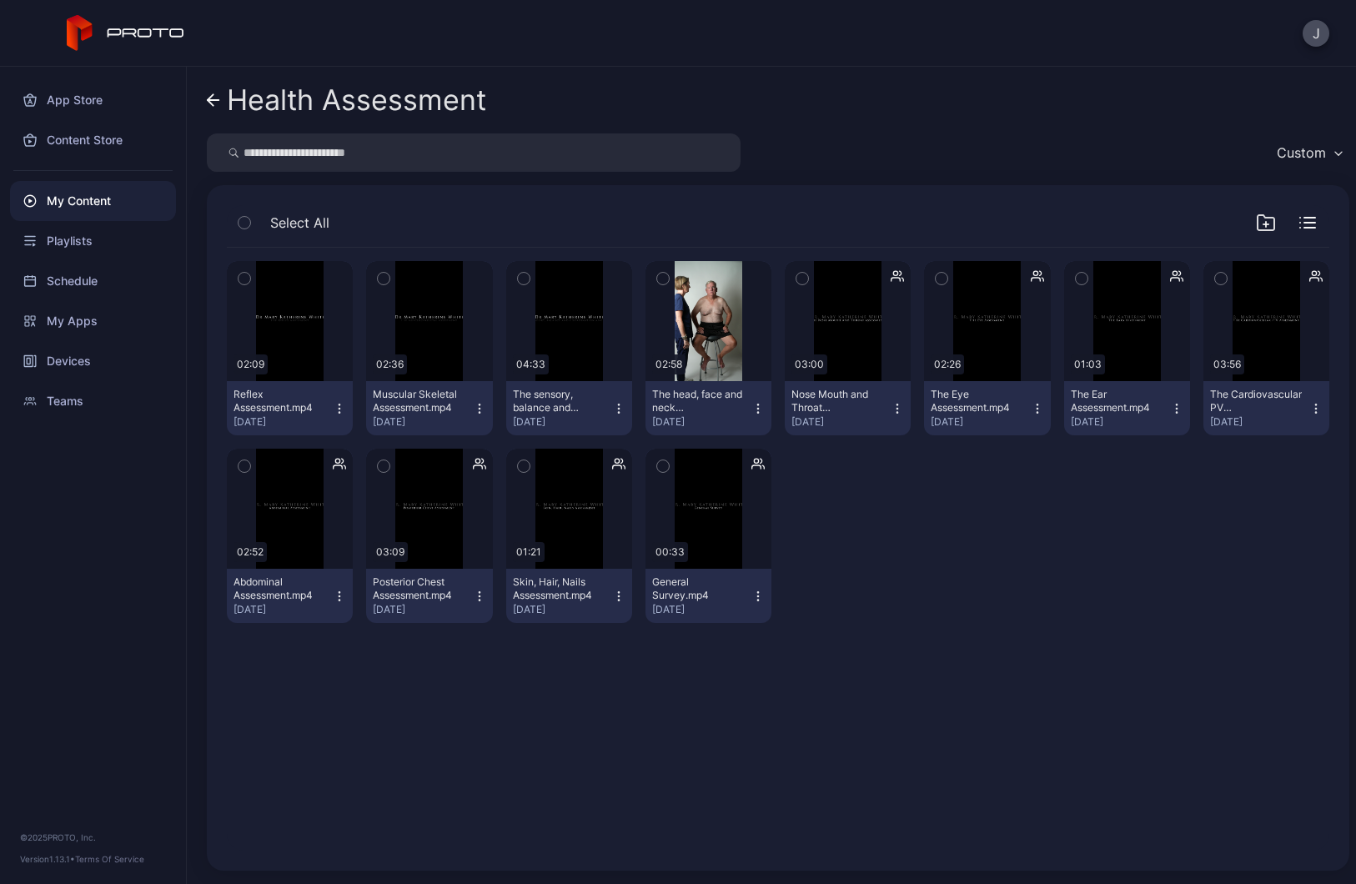
click at [218, 102] on icon at bounding box center [213, 100] width 13 height 14
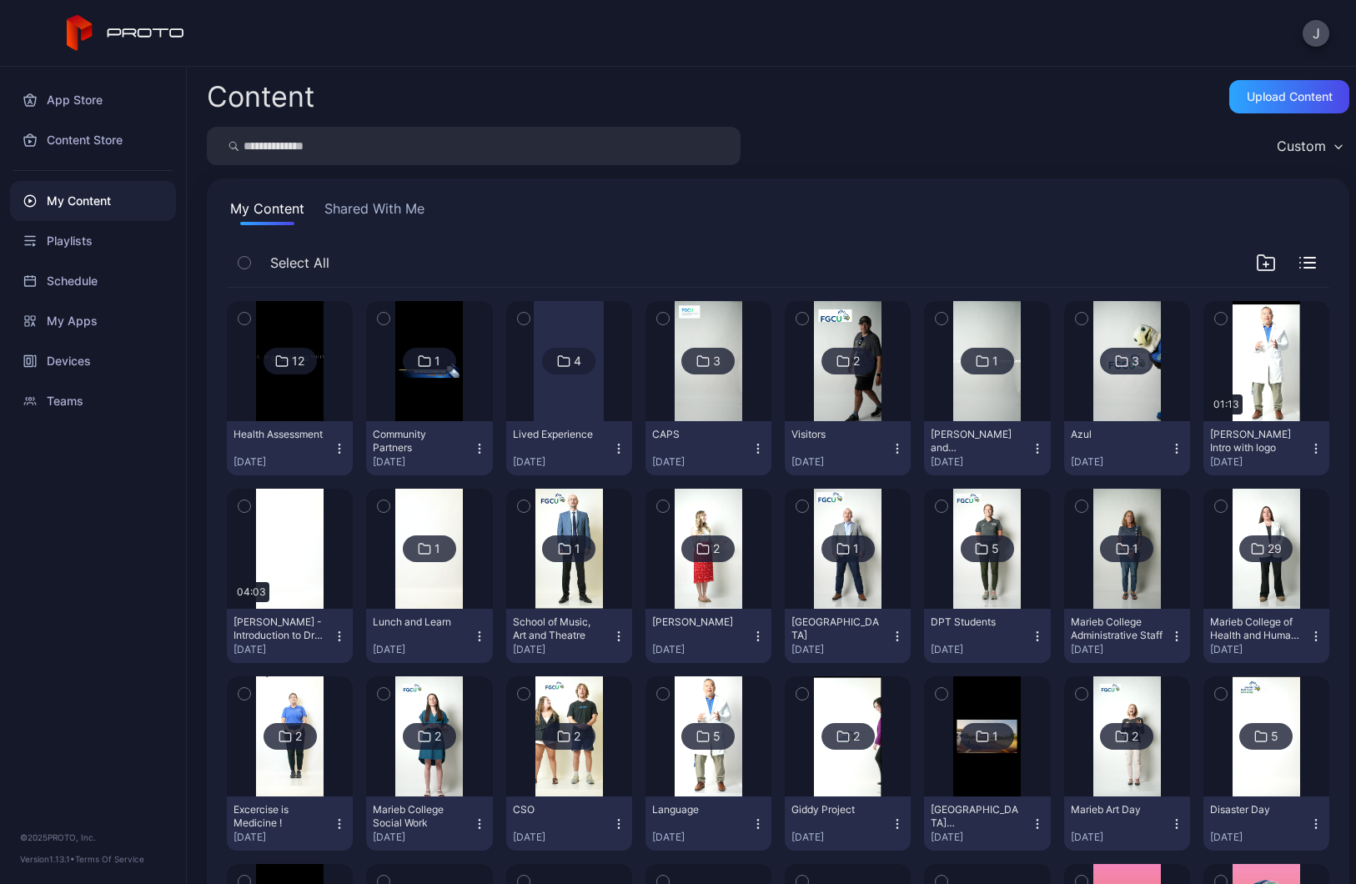
click at [328, 448] on div "Health Assessment [DATE]" at bounding box center [283, 448] width 99 height 41
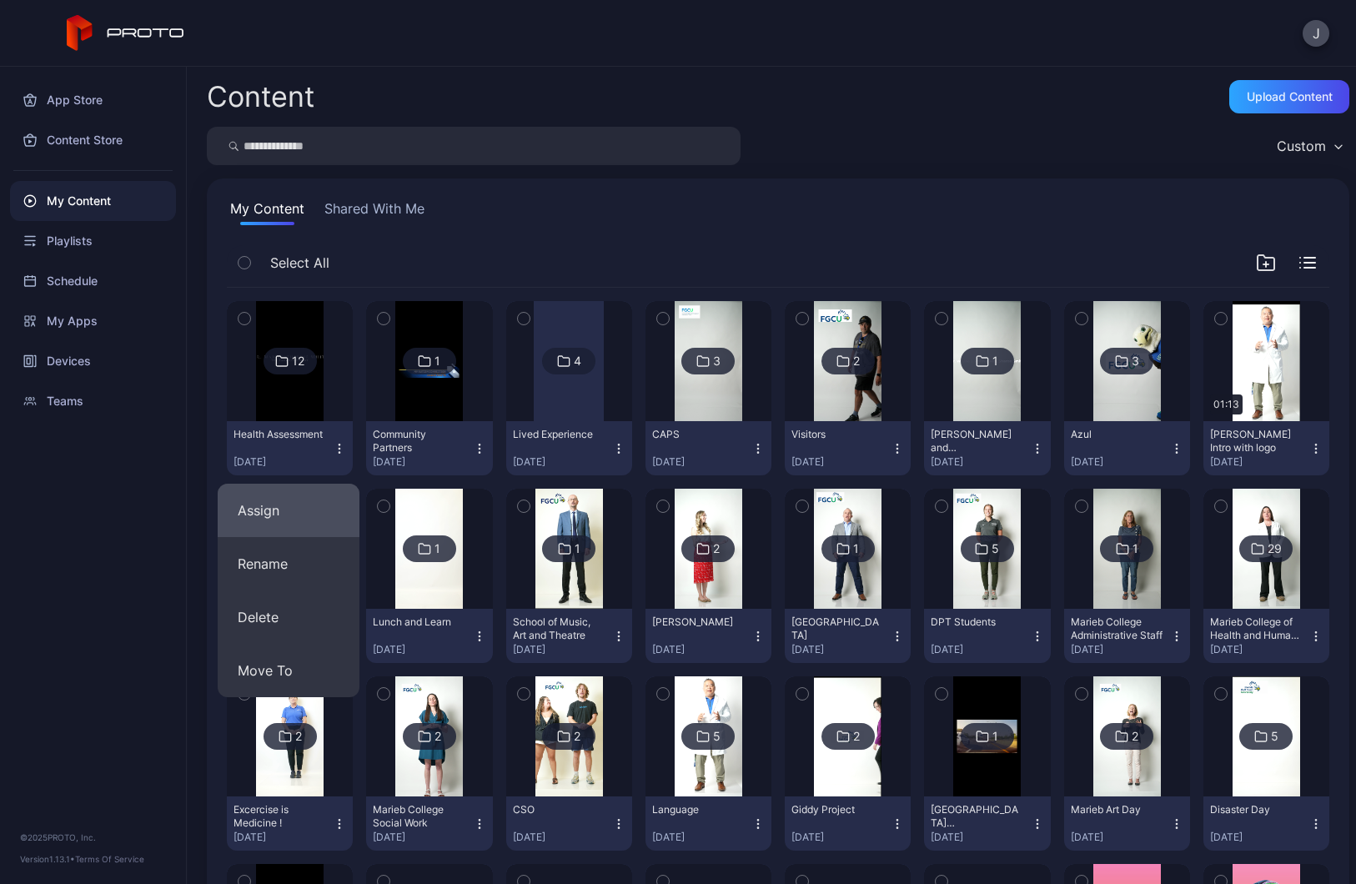
click at [271, 526] on button "Assign" at bounding box center [289, 510] width 142 height 53
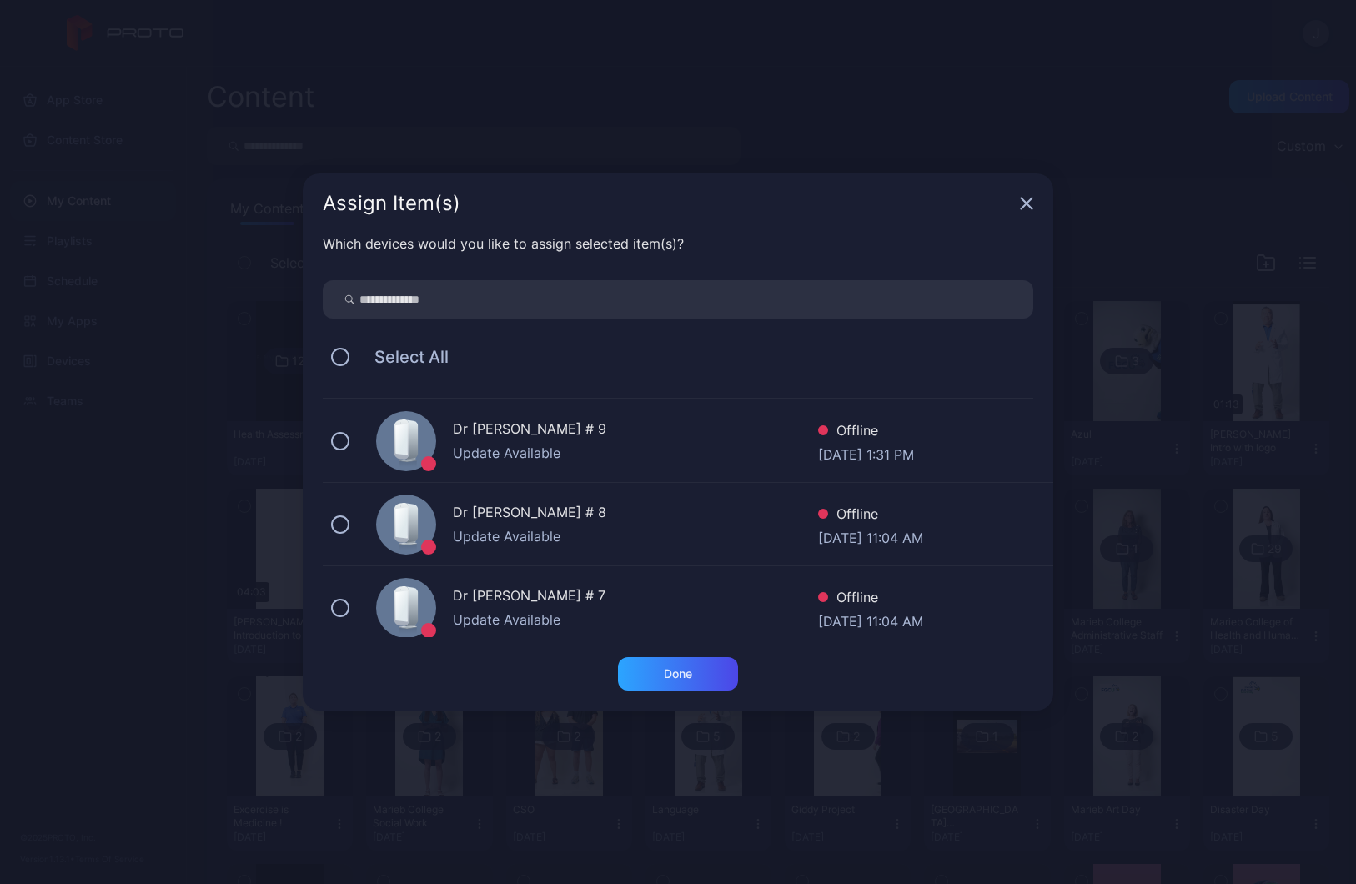
click at [1017, 204] on div "Assign Item(s)" at bounding box center [678, 204] width 751 height 60
click at [696, 687] on div "Done" at bounding box center [678, 673] width 120 height 33
